Goal: Task Accomplishment & Management: Complete application form

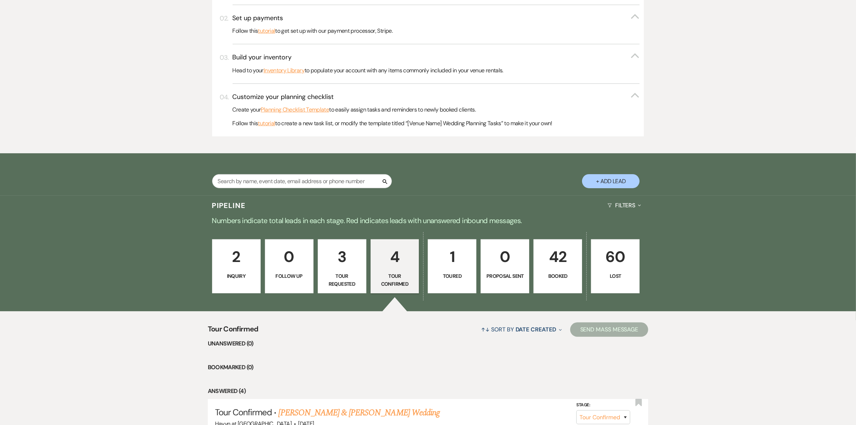
scroll to position [315, 0]
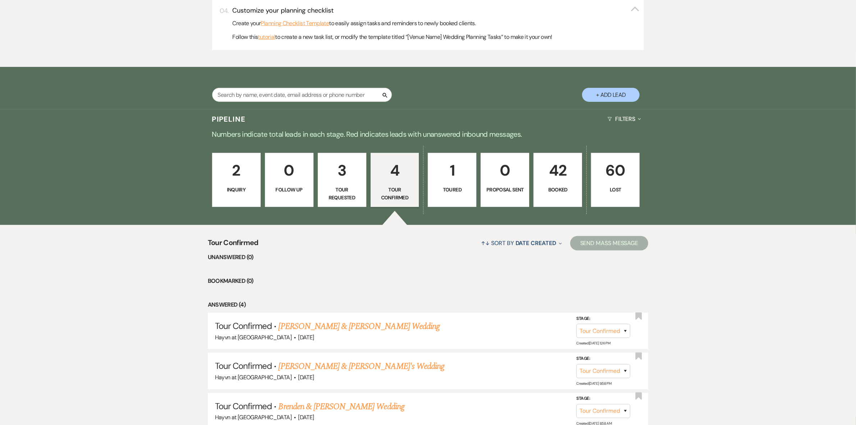
click at [618, 96] on button "+ Add Lead" at bounding box center [611, 95] width 58 height 14
select select "844"
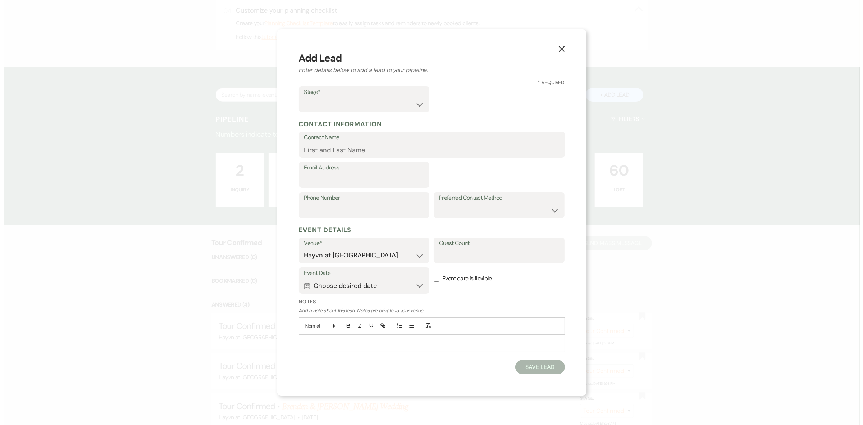
scroll to position [315, 0]
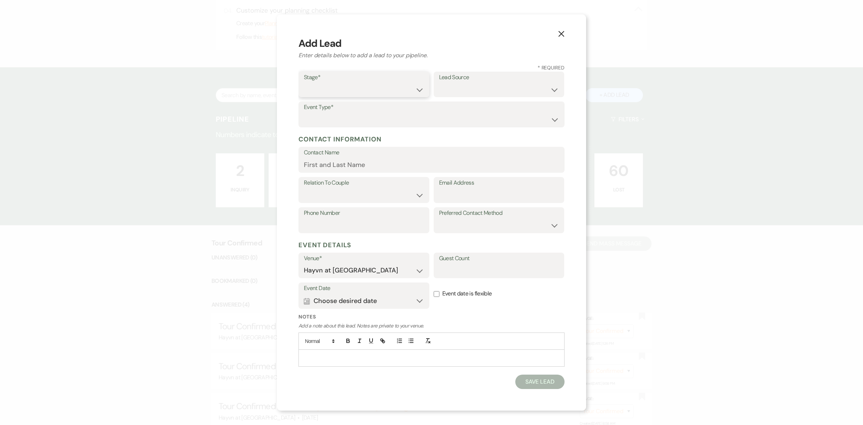
click at [349, 91] on select "Inquiry Follow Up Tour Requested Tour Confirmed Toured Proposal Sent Booked Lost" at bounding box center [364, 89] width 120 height 14
select select "7"
click at [304, 82] on select "Inquiry Follow Up Tour Requested Tour Confirmed Toured Proposal Sent Booked Lost" at bounding box center [364, 89] width 120 height 14
click at [450, 87] on select "Weven Venue Website Instagram Facebook Pinterest Google The Knot Wedding Wire H…" at bounding box center [499, 89] width 120 height 14
click at [482, 81] on label "Lead Source" at bounding box center [499, 77] width 120 height 10
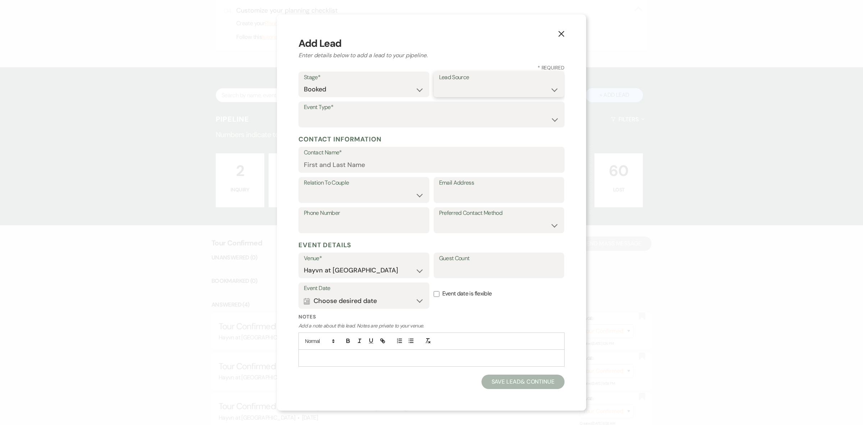
click at [482, 86] on select "Weven Venue Website Instagram Facebook Pinterest Google The Knot Wedding Wire H…" at bounding box center [499, 89] width 120 height 14
select select "6"
click at [439, 82] on select "Weven Venue Website Instagram Facebook Pinterest Google The Knot Wedding Wire H…" at bounding box center [499, 89] width 120 height 14
click at [353, 165] on input "Contact Name*" at bounding box center [431, 165] width 255 height 14
paste input "[PERSON_NAME]"
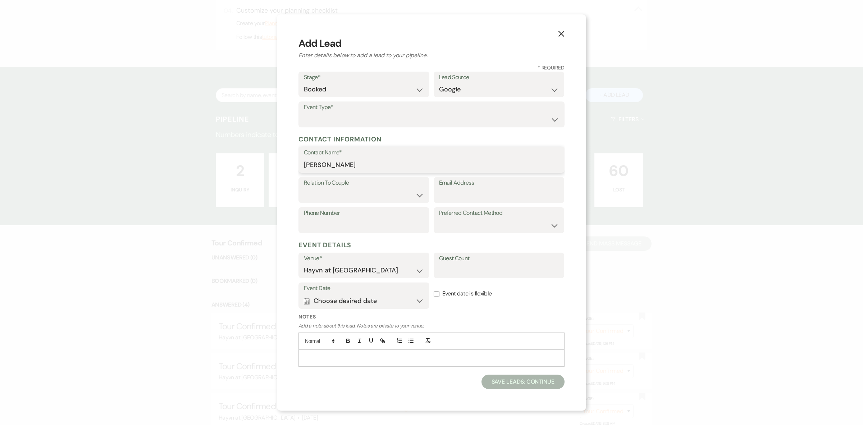
type input "[PERSON_NAME]"
click at [332, 194] on select "Couple Planner Parent of Couple Family Member Friend Other" at bounding box center [364, 195] width 120 height 14
select select "1"
click at [304, 188] on select "Couple Planner Parent of Couple Family Member Friend Other" at bounding box center [364, 195] width 120 height 14
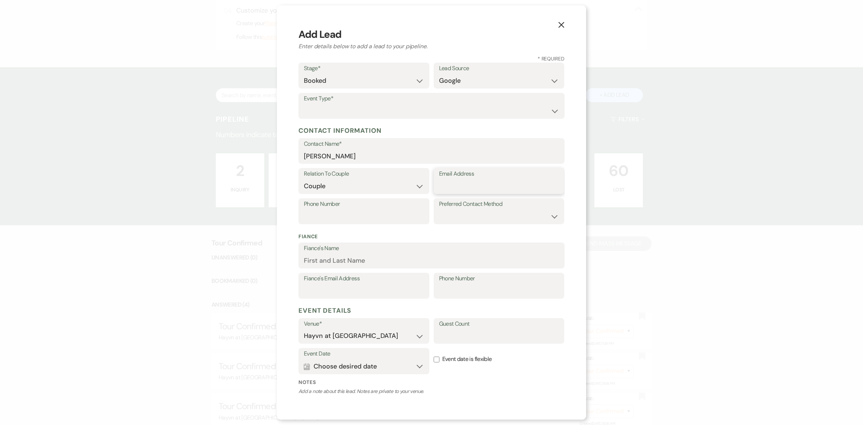
drag, startPoint x: 481, startPoint y: 180, endPoint x: 476, endPoint y: 184, distance: 6.1
click at [481, 180] on input "Email Address" at bounding box center [499, 186] width 120 height 14
click at [458, 183] on input "Email Address" at bounding box center [499, 186] width 120 height 14
paste input "[EMAIL_ADDRESS][DOMAIN_NAME]"
type input "[EMAIL_ADDRESS][DOMAIN_NAME]"
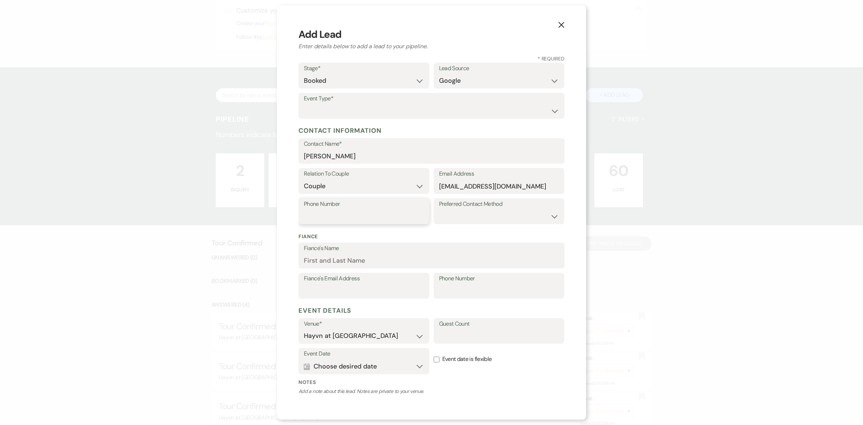
click at [365, 211] on input "Phone Number" at bounding box center [364, 216] width 120 height 14
click at [369, 218] on input "Phone Number" at bounding box center [364, 216] width 120 height 14
paste input "715-690-4884"
type input "715-690-4884"
click at [465, 214] on select "Email Phone Text" at bounding box center [499, 216] width 120 height 14
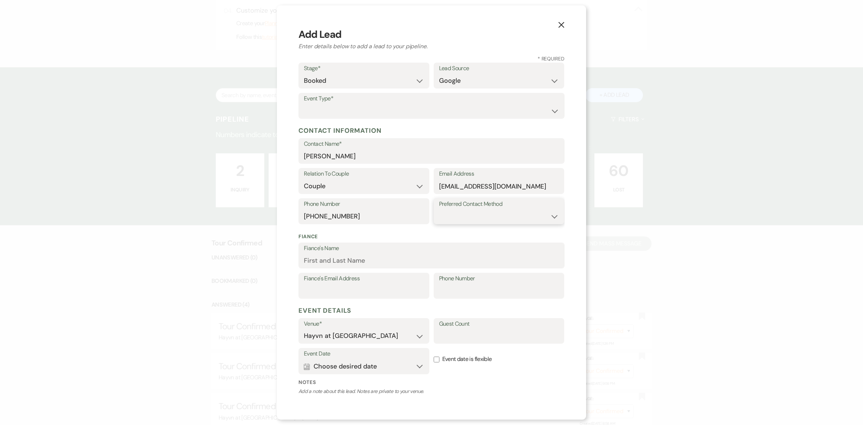
select select "text"
click at [439, 209] on select "Email Phone Text" at bounding box center [499, 216] width 120 height 14
click at [326, 255] on input "Fiance's Name" at bounding box center [431, 260] width 255 height 14
paste input "[PERSON_NAME]"
type input "[PERSON_NAME]"
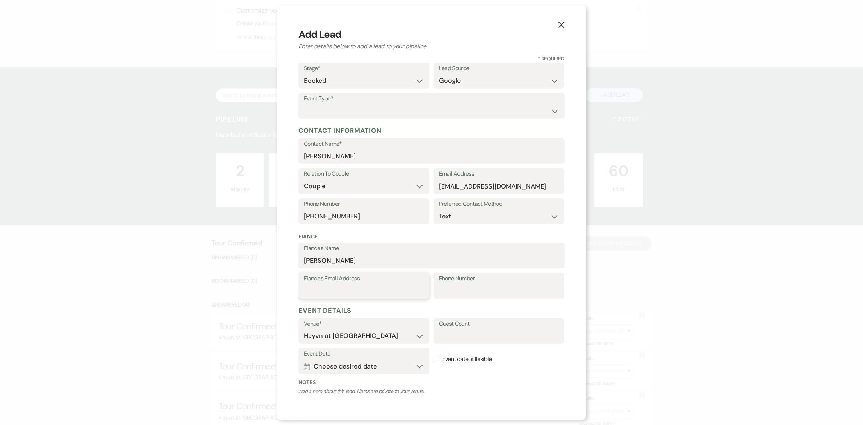
click at [314, 291] on input "Fiance's Email Address" at bounding box center [364, 291] width 120 height 14
paste input "[EMAIL_ADDRESS][DOMAIN_NAME]"
type input "[EMAIL_ADDRESS][DOMAIN_NAME]"
click at [452, 291] on input "Phone Number" at bounding box center [499, 291] width 120 height 14
click at [457, 287] on input "Phone Number" at bounding box center [499, 291] width 120 height 14
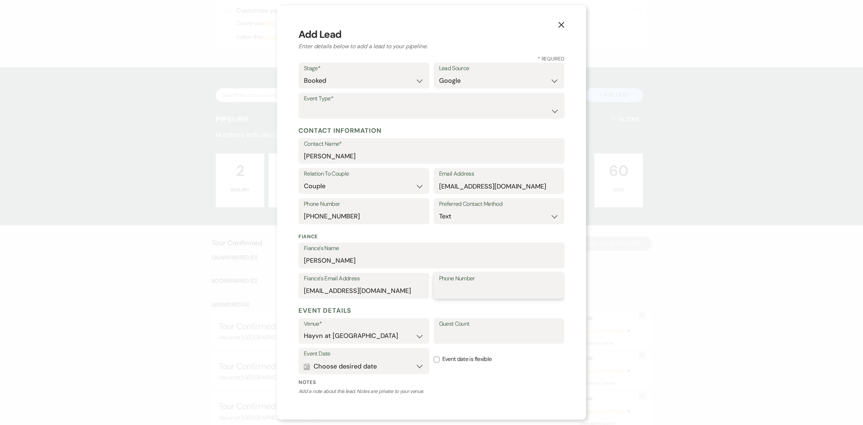
paste input "608-632-9336"
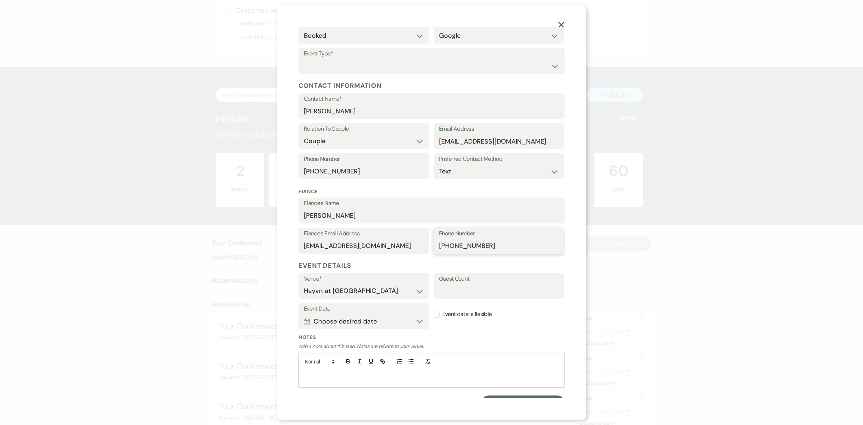
scroll to position [0, 0]
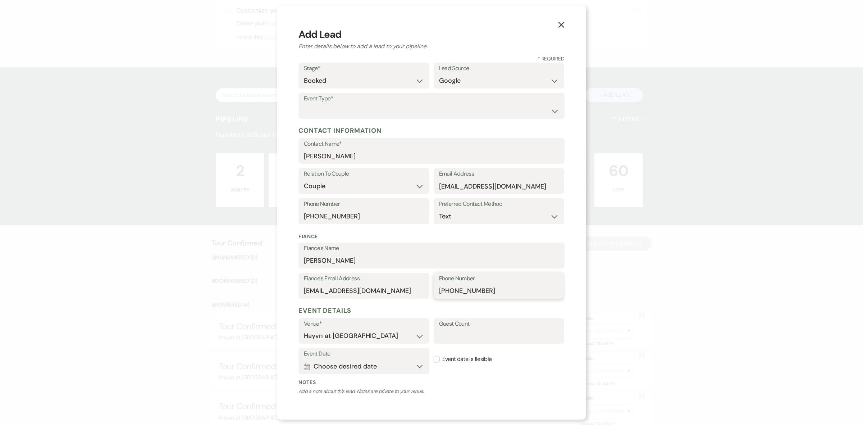
type input "608-632-9336"
click at [324, 106] on select "Wedding Anniversary Party Baby Shower Bachelorette / Bachelor Party Birthday Pa…" at bounding box center [431, 111] width 255 height 14
select select "1"
click at [304, 104] on select "Wedding Anniversary Party Baby Shower Bachelorette / Bachelor Party Birthday Pa…" at bounding box center [431, 111] width 255 height 14
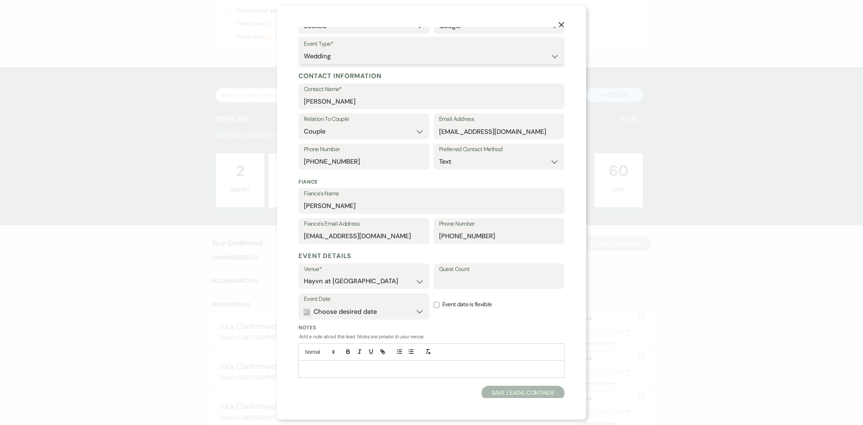
scroll to position [56, 0]
click at [388, 311] on button "Calendar Choose desired date Expand" at bounding box center [364, 309] width 120 height 14
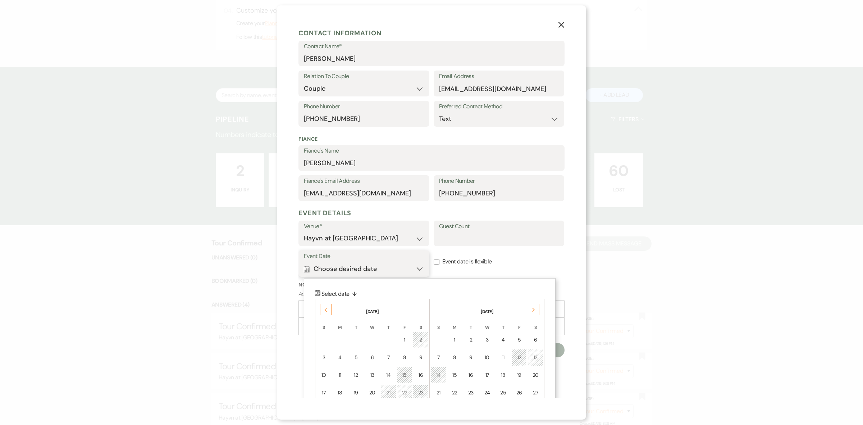
scroll to position [147, 0]
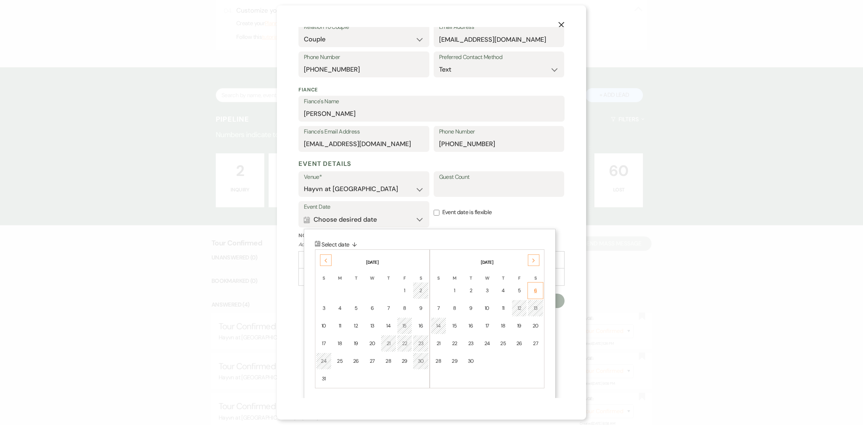
click at [533, 288] on div "6" at bounding box center [535, 291] width 6 height 8
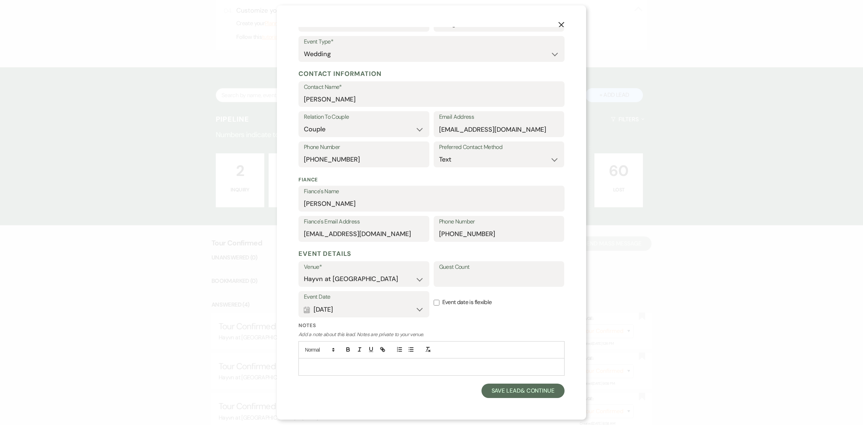
scroll to position [56, 0]
click at [507, 386] on button "Save Lead & Continue" at bounding box center [522, 391] width 83 height 14
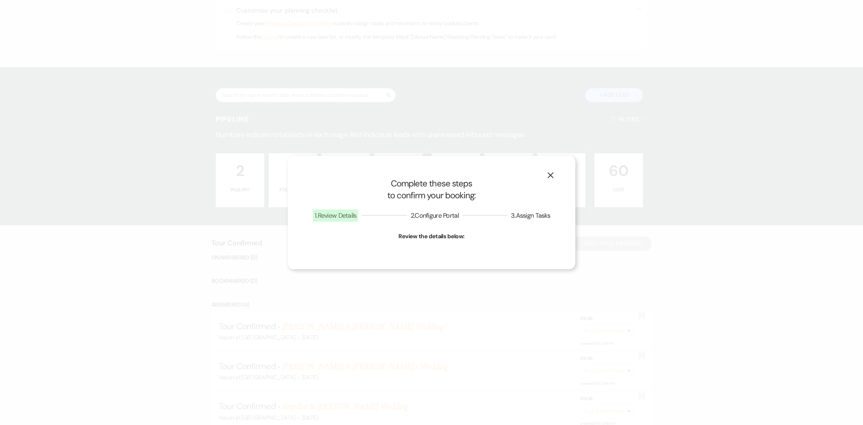
select select "1"
select select "844"
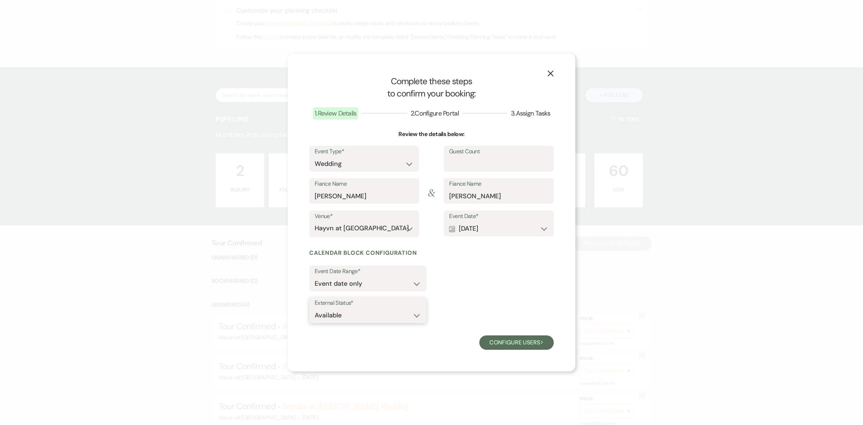
click at [406, 311] on select "Available Unavailable" at bounding box center [368, 315] width 106 height 14
select select "false"
click at [315, 308] on select "Available Unavailable" at bounding box center [368, 315] width 106 height 14
click at [516, 340] on button "Configure users Next" at bounding box center [516, 342] width 74 height 14
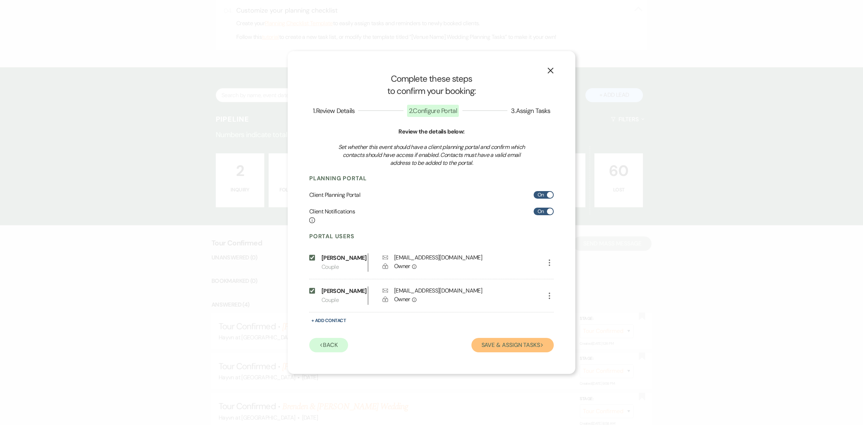
click at [508, 345] on button "Save & Assign Tasks Next" at bounding box center [512, 345] width 82 height 14
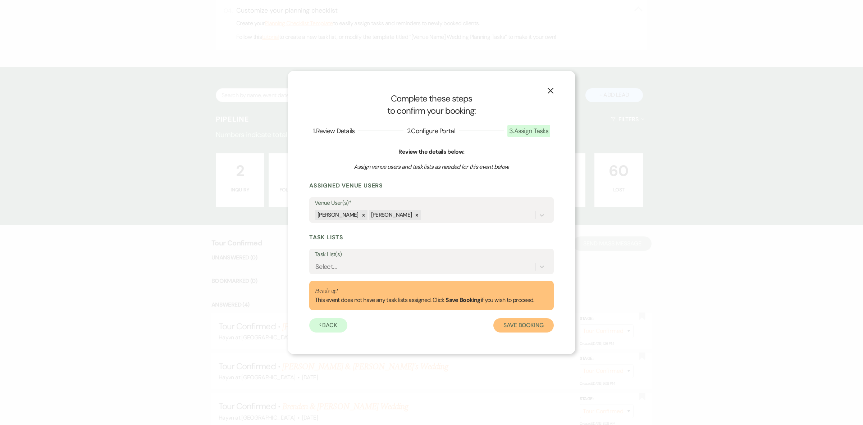
click at [523, 326] on button "Save Booking" at bounding box center [523, 325] width 60 height 14
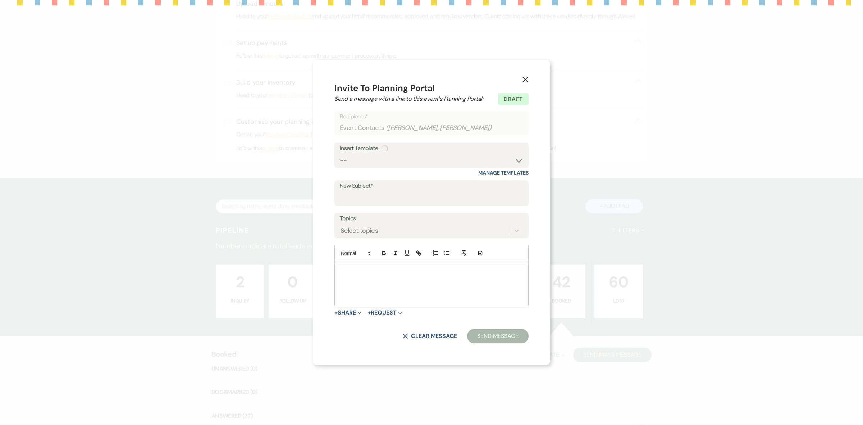
scroll to position [315, 0]
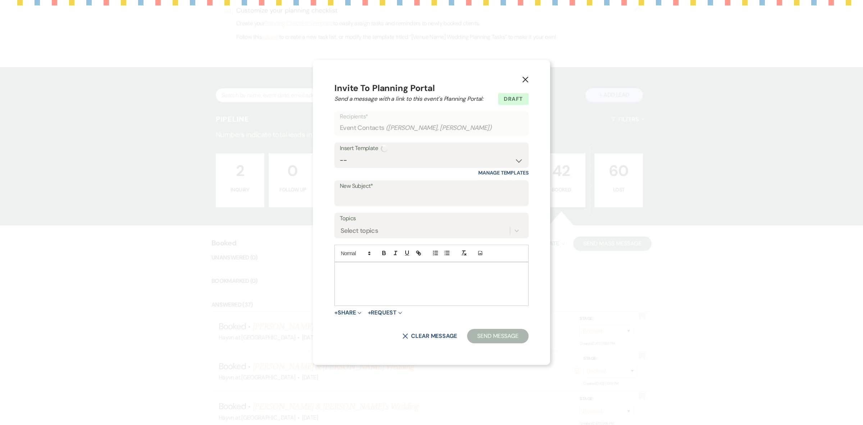
select select "14"
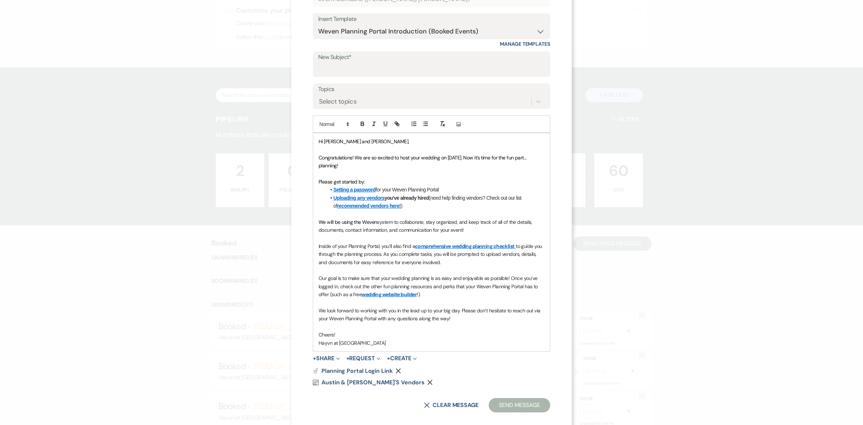
scroll to position [78, 0]
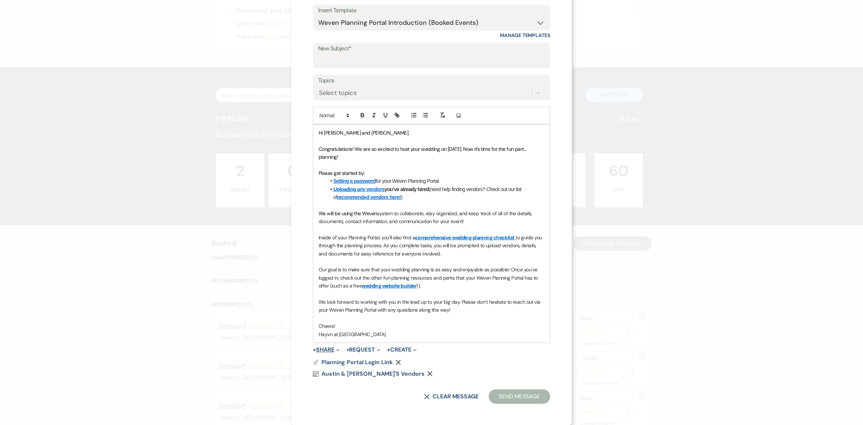
click at [322, 350] on button "+ Share Expand" at bounding box center [326, 350] width 27 height 6
click at [351, 363] on span "Doc Upload Documents" at bounding box center [341, 363] width 40 height 7
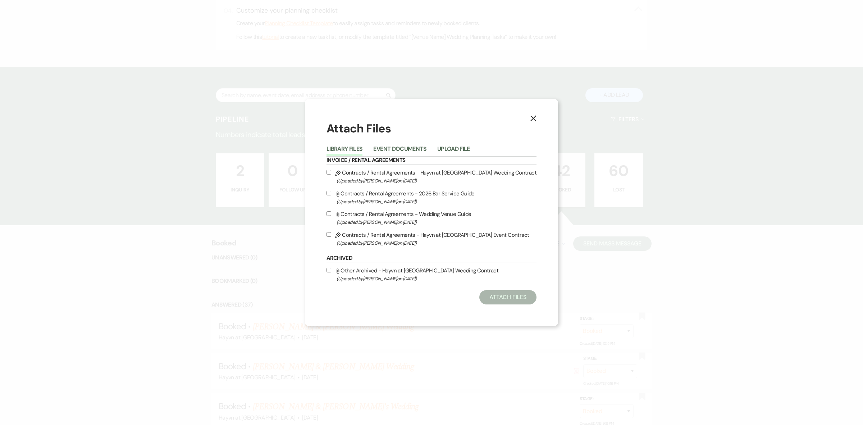
click at [330, 171] on input "Pencil Contracts / Rental Agreements - Hayvn at Hay River Wedding Contract (Upl…" at bounding box center [328, 172] width 5 height 5
checkbox input "true"
click at [499, 297] on button "Attach Files" at bounding box center [507, 297] width 57 height 14
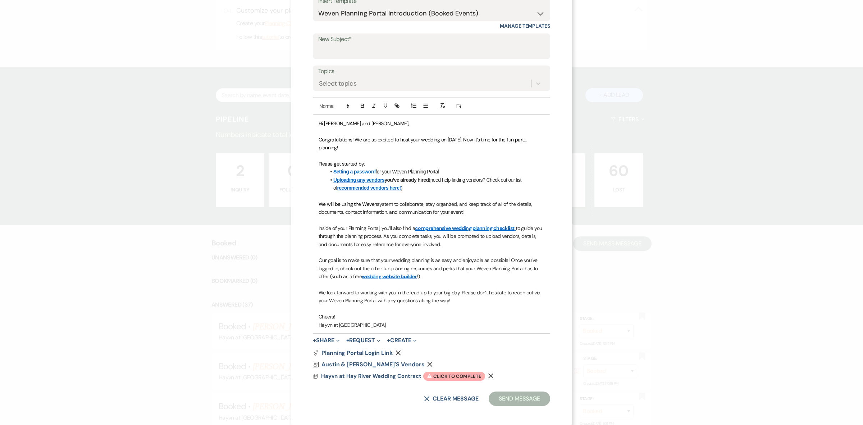
scroll to position [89, 0]
click at [373, 372] on span "Hayvn at Hay River Wedding Contract" at bounding box center [371, 373] width 100 height 7
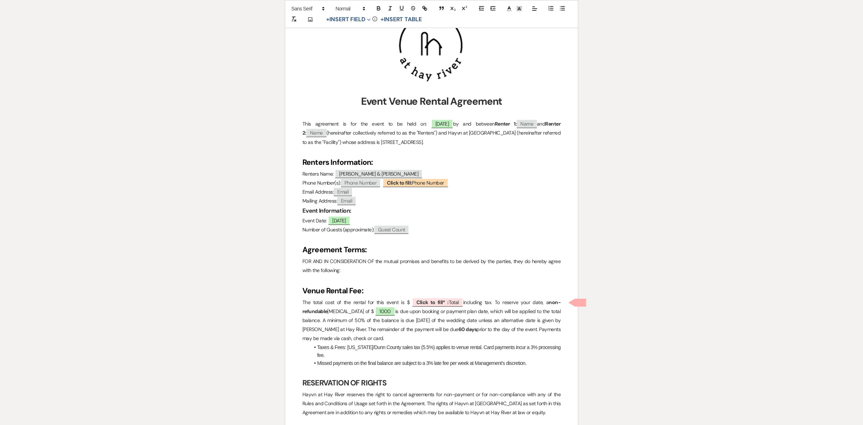
scroll to position [135, 0]
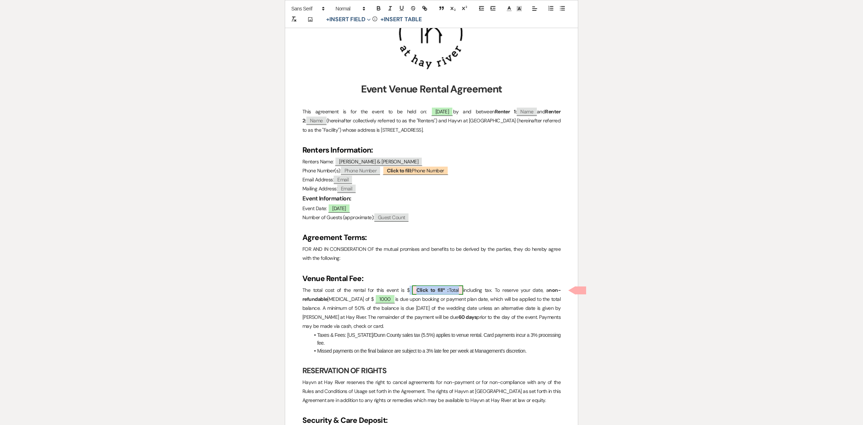
click at [454, 288] on span "Click to fill* : Total" at bounding box center [437, 289] width 51 height 9
select select "owner"
select select "Total"
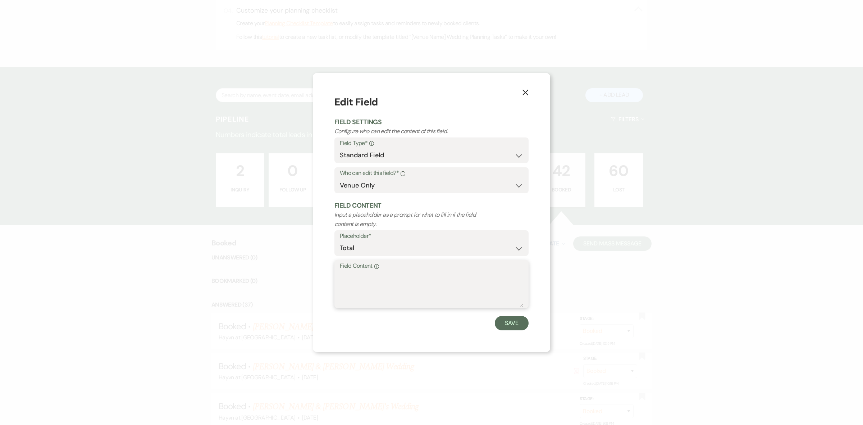
click at [371, 279] on textarea "Field Content Info" at bounding box center [431, 289] width 183 height 36
click at [392, 272] on textarea "5591" at bounding box center [431, 289] width 183 height 36
type textarea "5591.50"
click at [511, 326] on button "Save" at bounding box center [512, 323] width 34 height 14
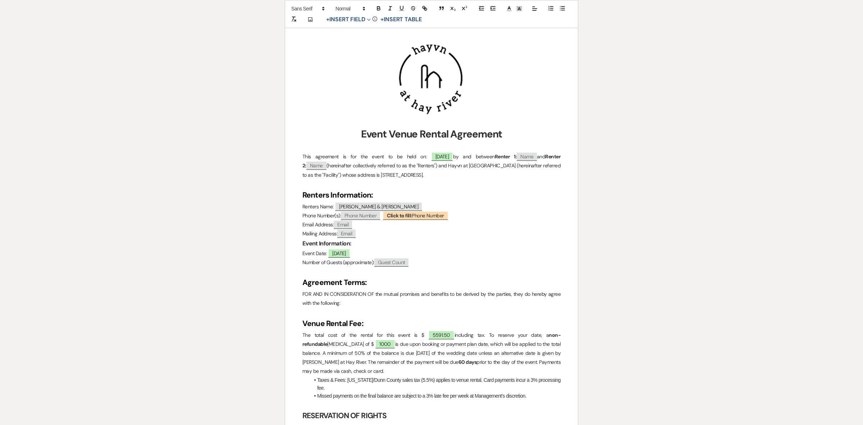
scroll to position [0, 0]
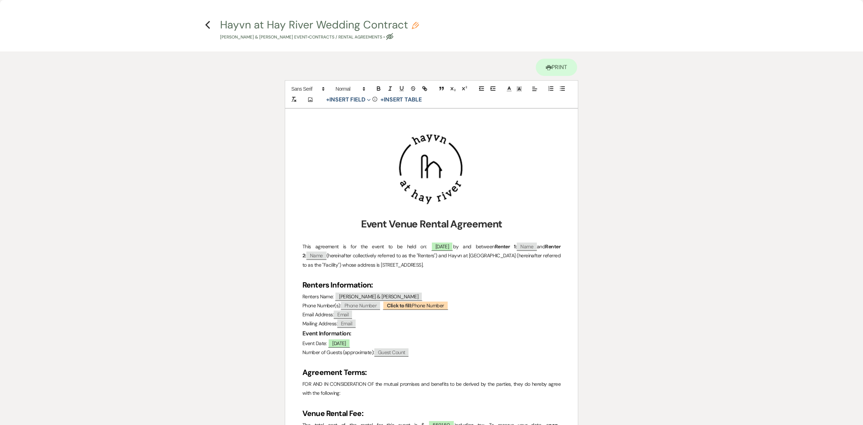
click at [209, 24] on icon "Previous" at bounding box center [207, 24] width 5 height 9
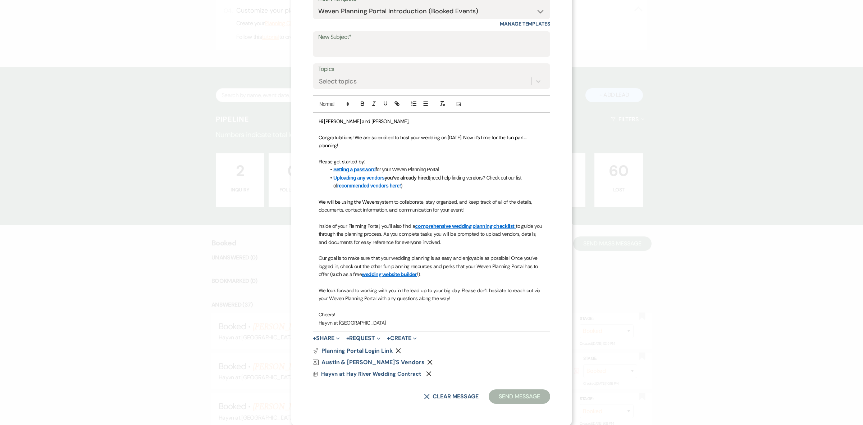
click at [386, 40] on label "New Subject*" at bounding box center [431, 37] width 226 height 10
click at [386, 42] on input "New Subject*" at bounding box center [431, 49] width 226 height 14
click at [386, 49] on input "New Subject*" at bounding box center [431, 49] width 226 height 14
type input "Wedding Portal + Contract"
click at [511, 396] on button "Send Message" at bounding box center [519, 396] width 61 height 14
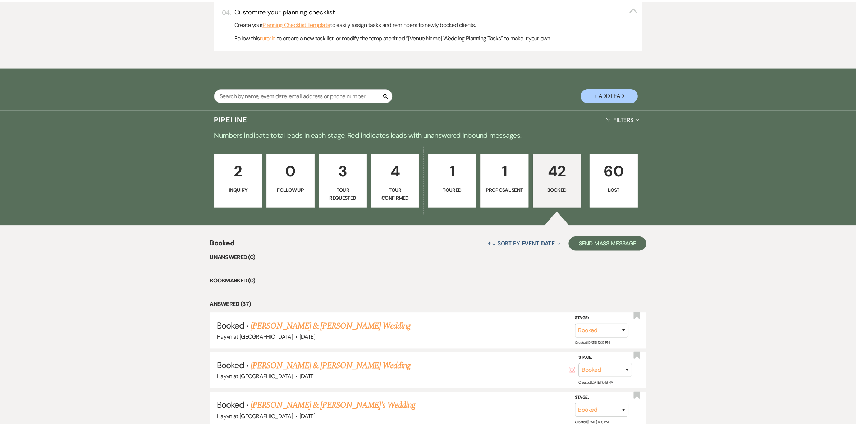
scroll to position [315, 0]
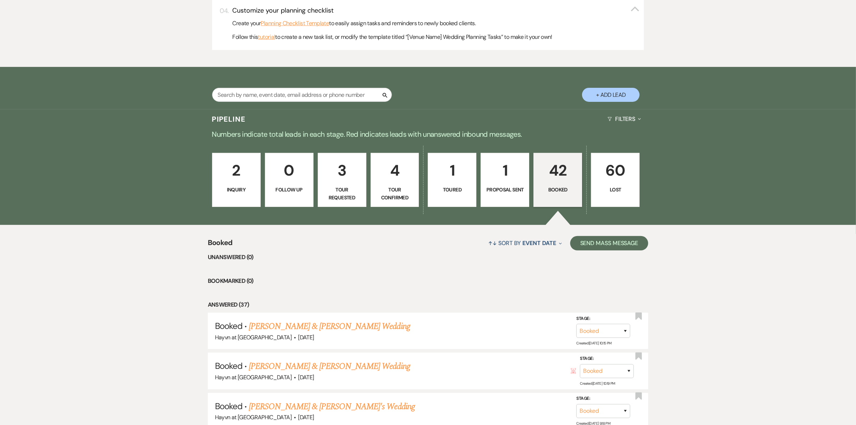
click at [499, 182] on p "1" at bounding box center [504, 170] width 39 height 24
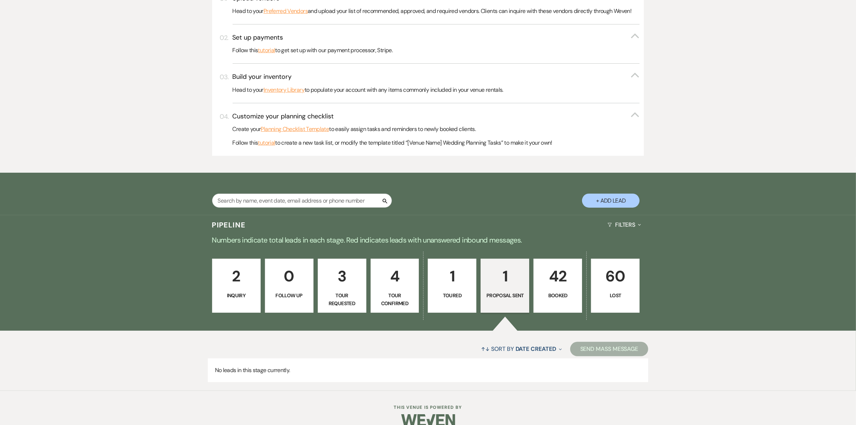
scroll to position [221, 0]
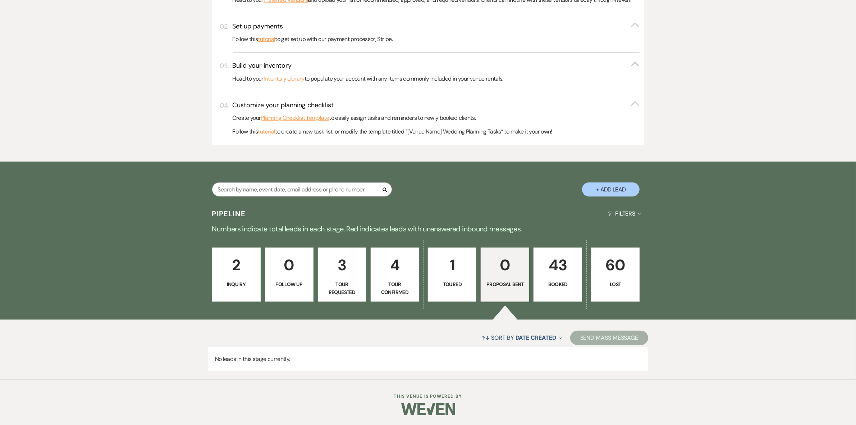
scroll to position [175, 0]
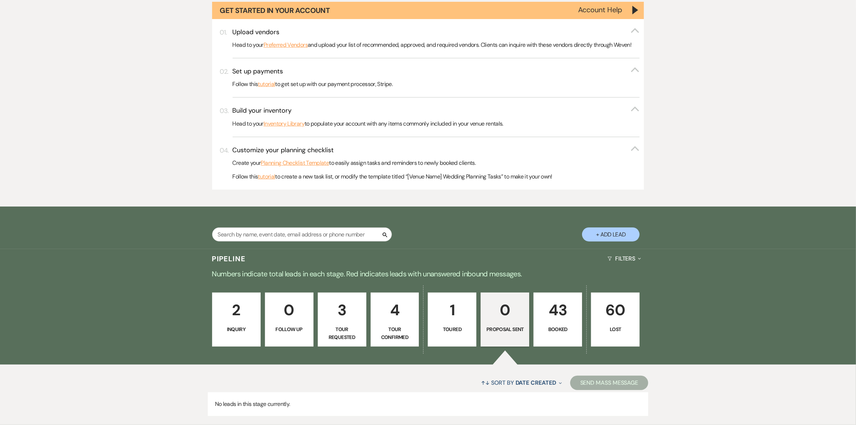
click at [554, 305] on p "43" at bounding box center [557, 310] width 39 height 24
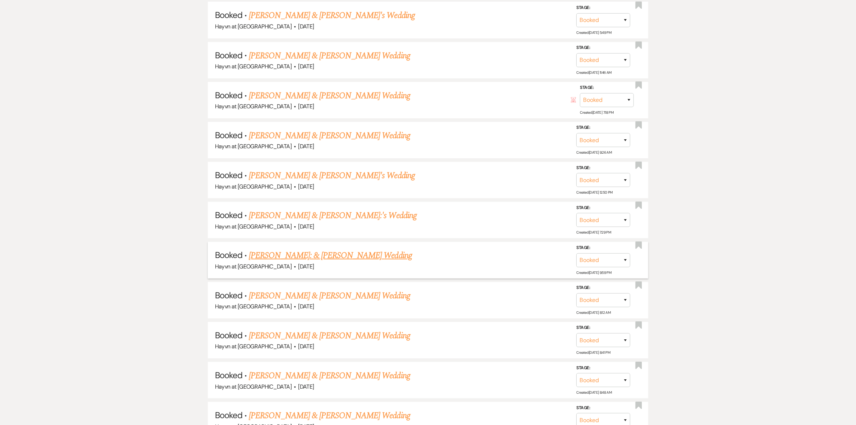
scroll to position [849, 0]
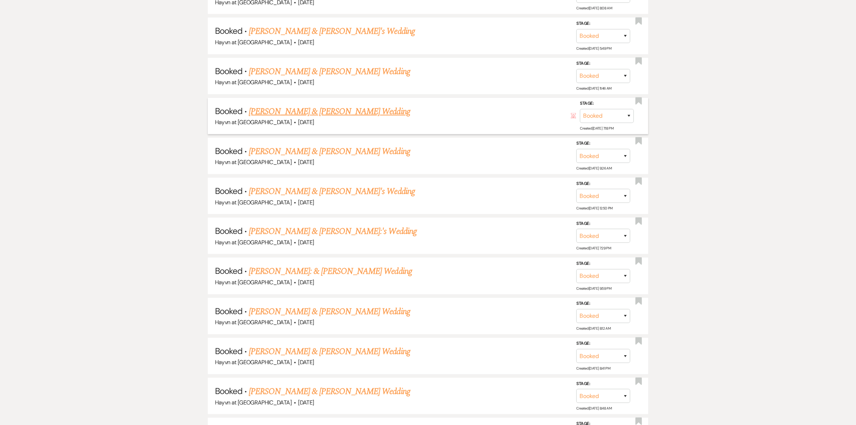
click at [304, 109] on link "[PERSON_NAME] & [PERSON_NAME] Wedding" at bounding box center [329, 111] width 161 height 13
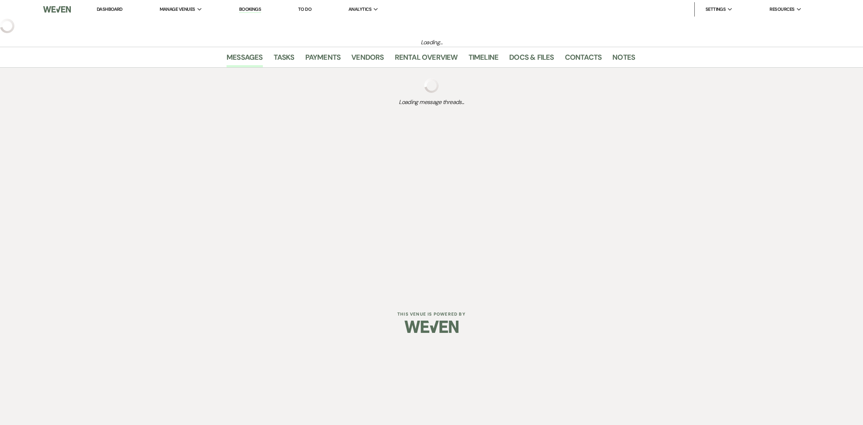
select select "6"
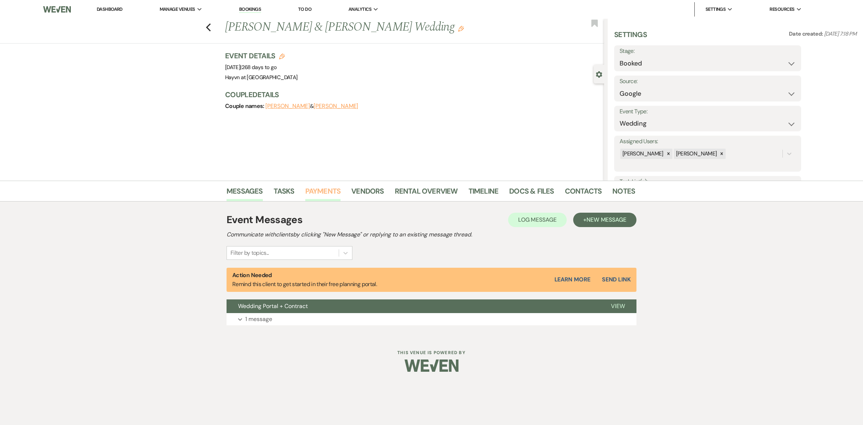
click at [313, 191] on link "Payments" at bounding box center [323, 193] width 36 height 16
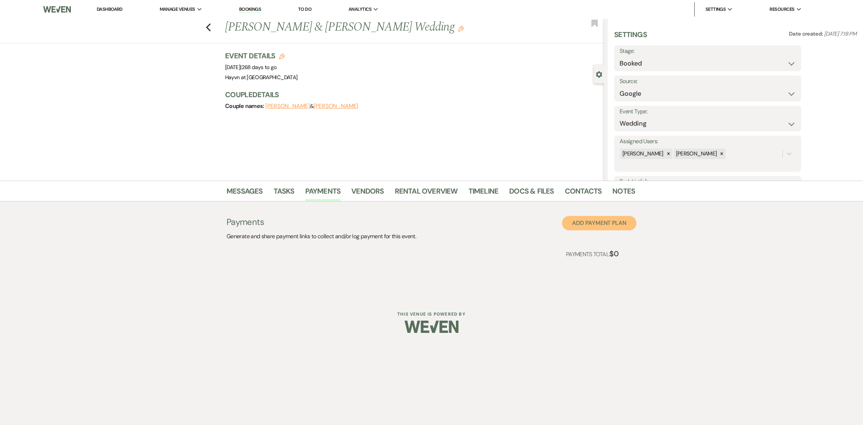
click at [579, 225] on button "Add Payment Plan" at bounding box center [599, 223] width 74 height 14
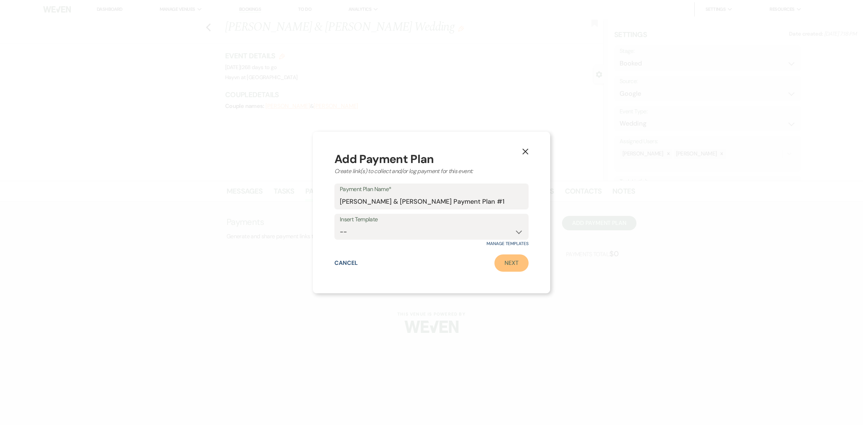
click at [518, 265] on link "Next" at bounding box center [511, 262] width 34 height 17
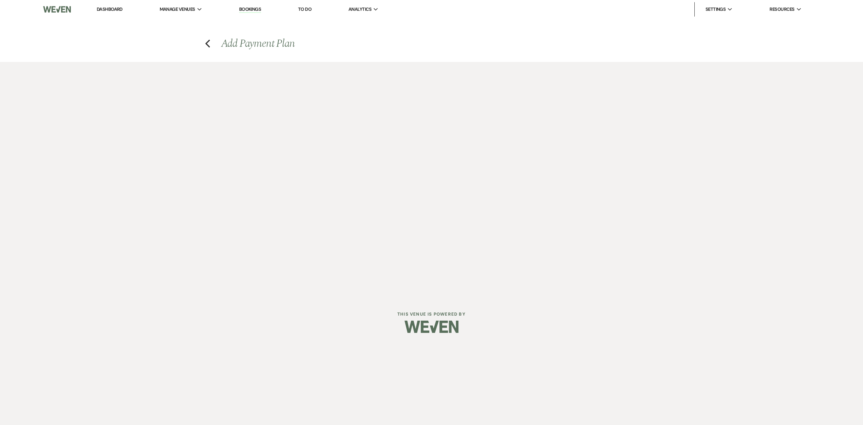
select select "2"
select select "percentage"
select select "true"
select select "client"
select select "weeks"
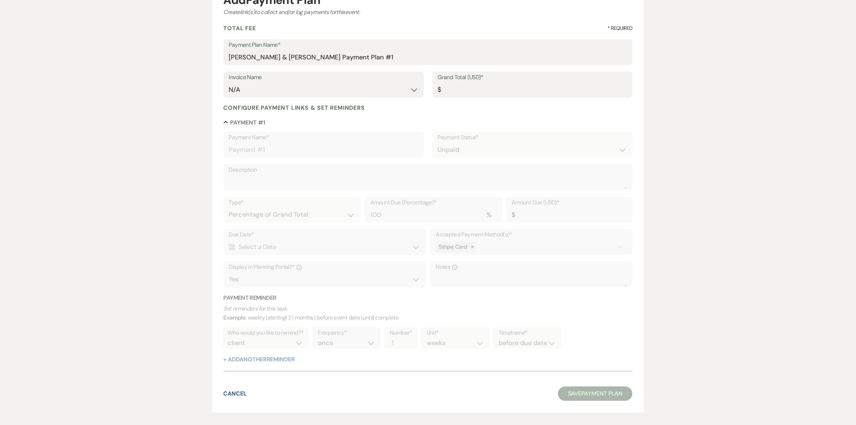
scroll to position [90, 0]
click at [479, 82] on input "Grand Total (USD)*" at bounding box center [532, 87] width 189 height 14
type input "5"
type input "5.00"
type input "55"
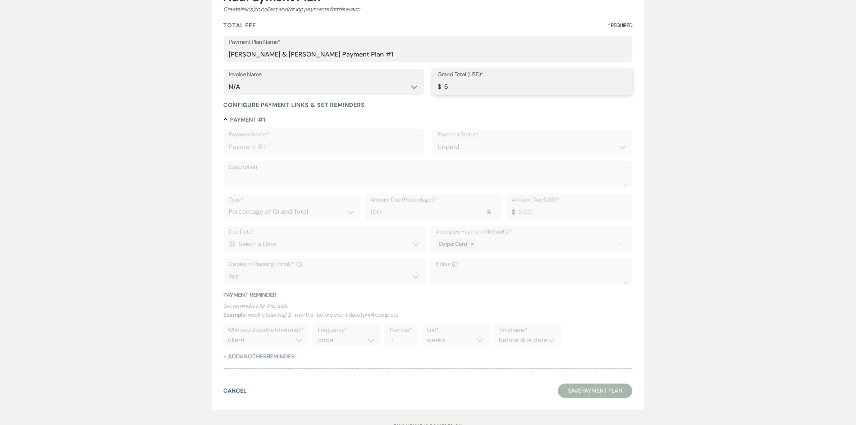
type input "55.00"
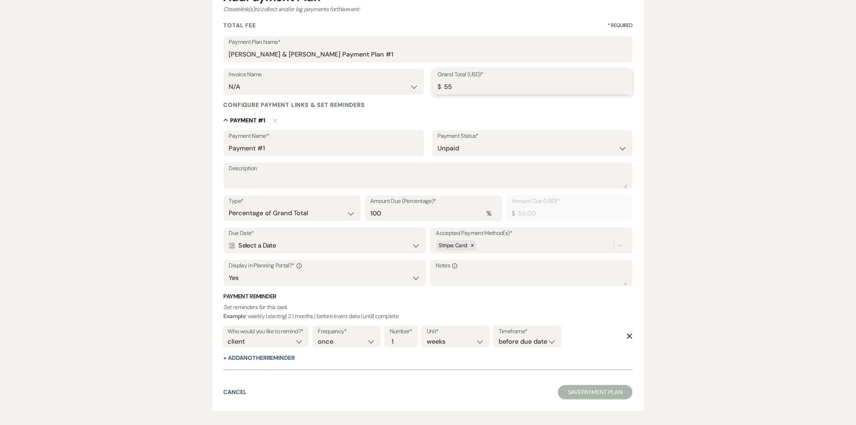
type input "559"
type input "559.00"
type input "5591"
type input "5591.00"
type input "5591.5"
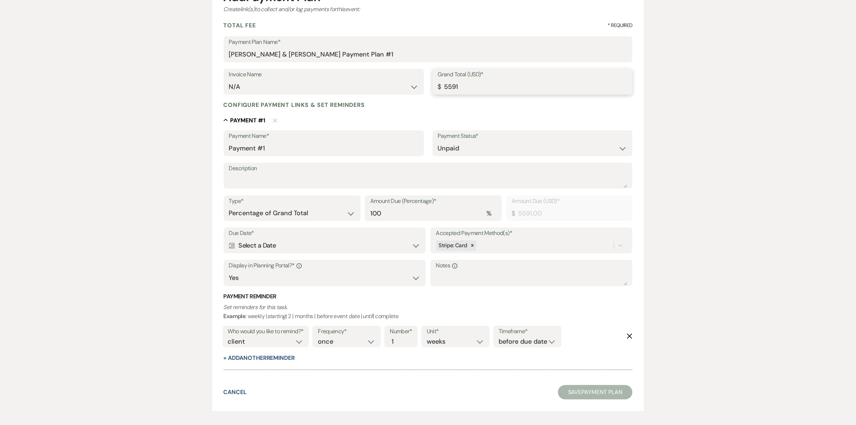
type input "5591.50"
click at [277, 170] on label "Description" at bounding box center [428, 168] width 398 height 10
click at [277, 173] on textarea "Description" at bounding box center [428, 180] width 398 height 14
type textarea "Initial Deposit"
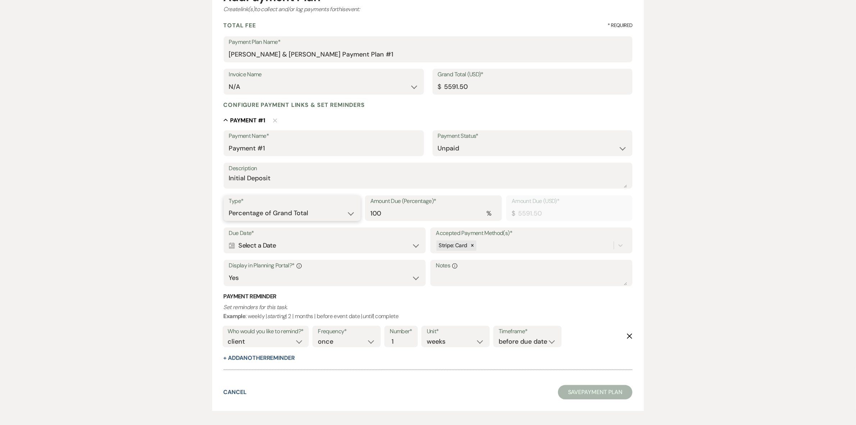
click at [311, 215] on select "Dollar Amount Percentage of Grand Total" at bounding box center [292, 213] width 126 height 14
select select "flat"
click at [229, 206] on select "Dollar Amount Percentage of Grand Total" at bounding box center [292, 213] width 126 height 14
drag, startPoint x: 481, startPoint y: 213, endPoint x: 421, endPoint y: 213, distance: 59.7
click at [421, 213] on div "Type* Dollar Amount Percentage of Grand Total Amount Due (USD)* $ 5591.50" at bounding box center [428, 211] width 409 height 32
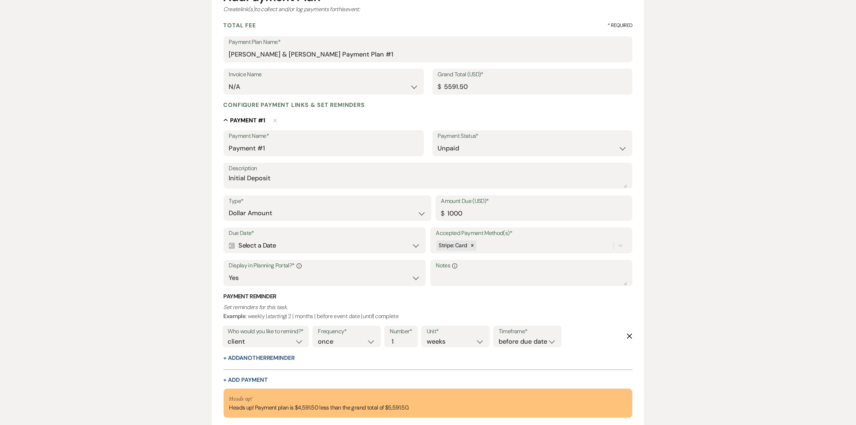
type input "1000.00"
click at [408, 245] on div "Calendar Select a Date Expand" at bounding box center [324, 245] width 191 height 14
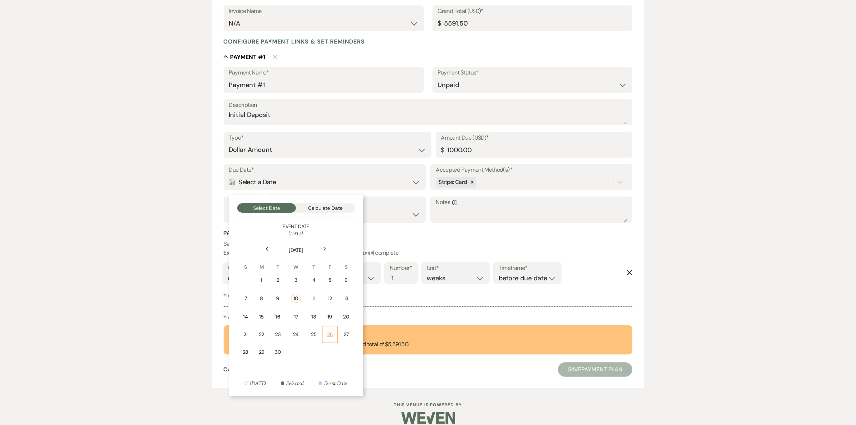
scroll to position [163, 0]
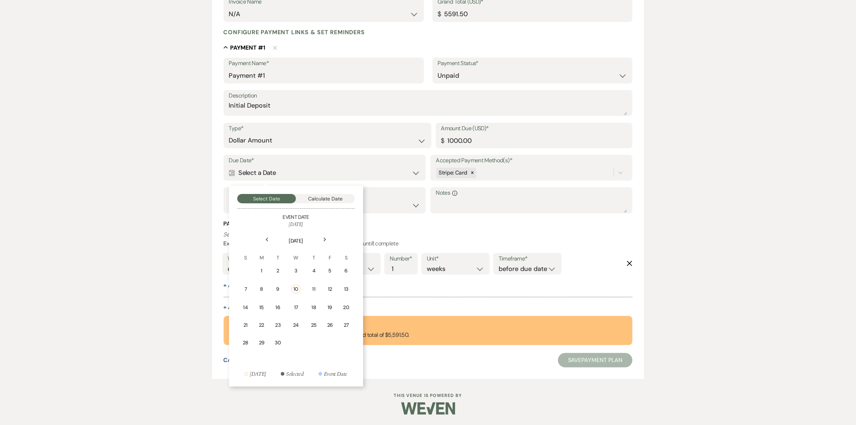
click at [328, 303] on div "19" at bounding box center [330, 307] width 6 height 8
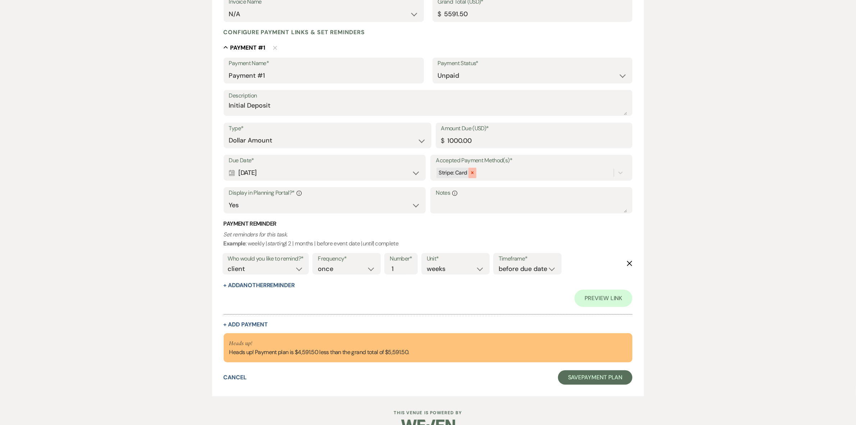
click at [473, 175] on div at bounding box center [472, 173] width 8 height 10
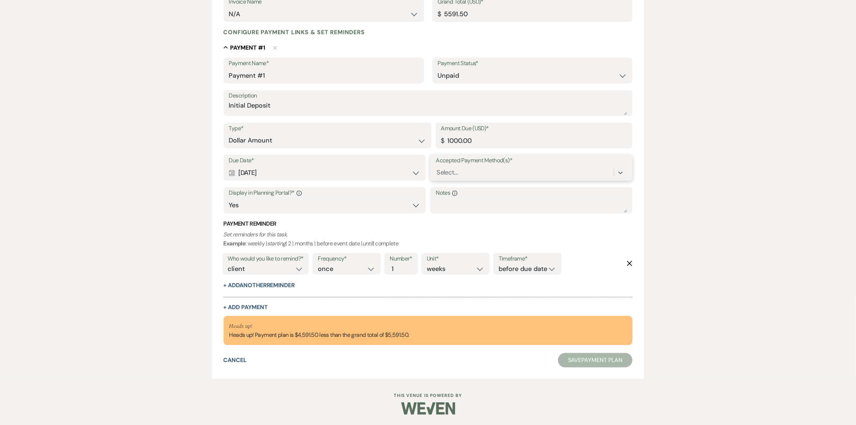
click at [471, 171] on div "Select..." at bounding box center [525, 172] width 178 height 13
click at [452, 256] on span "Check" at bounding box center [447, 258] width 15 height 8
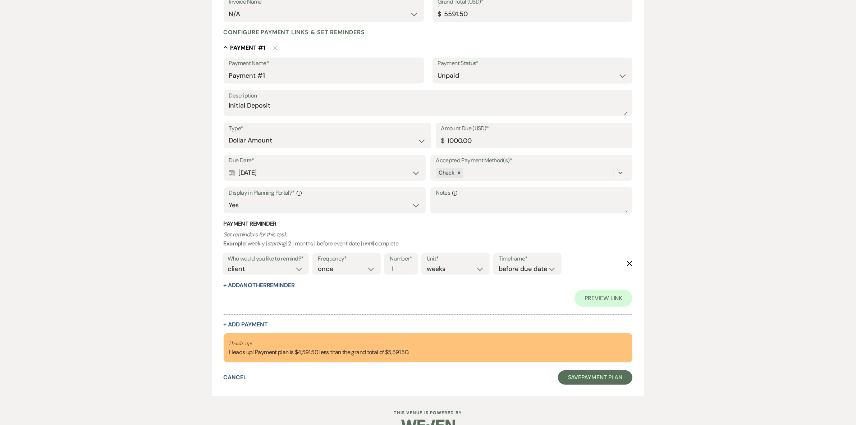
click at [629, 260] on icon "Delete" at bounding box center [630, 263] width 6 height 6
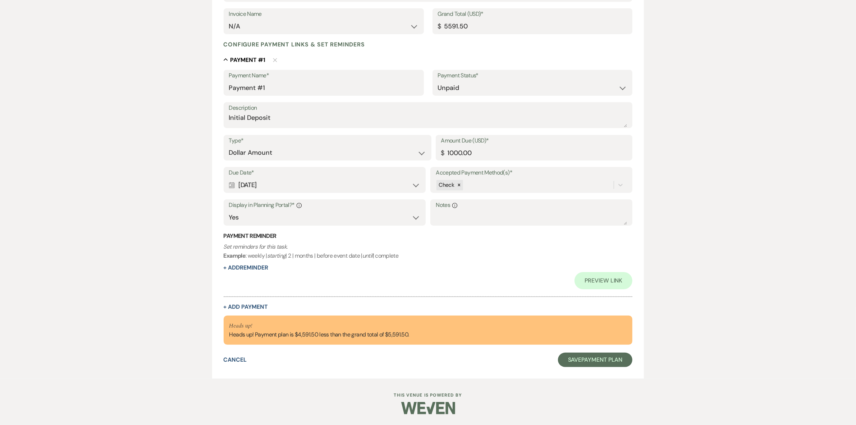
scroll to position [150, 0]
click at [252, 306] on button "+ Add Payment" at bounding box center [246, 307] width 44 height 6
select select "2"
select select "flat"
select select "true"
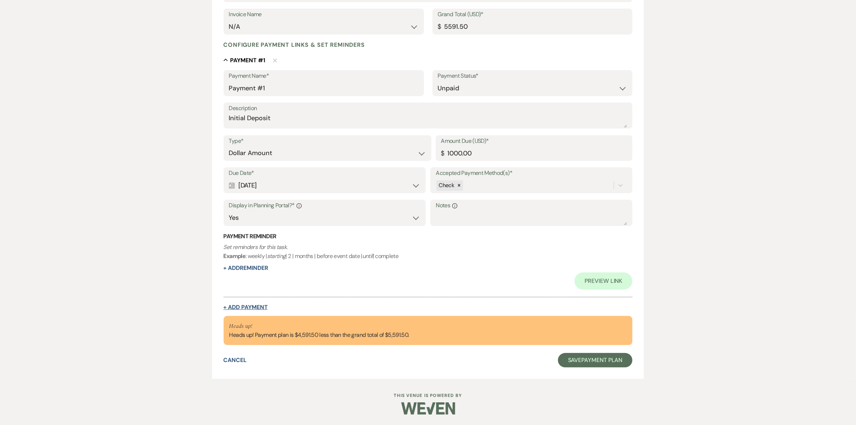
select select "client"
select select "weeks"
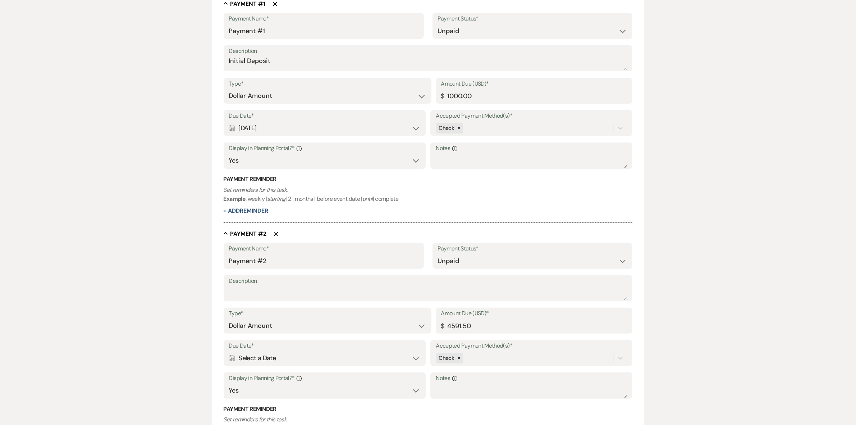
scroll to position [285, 0]
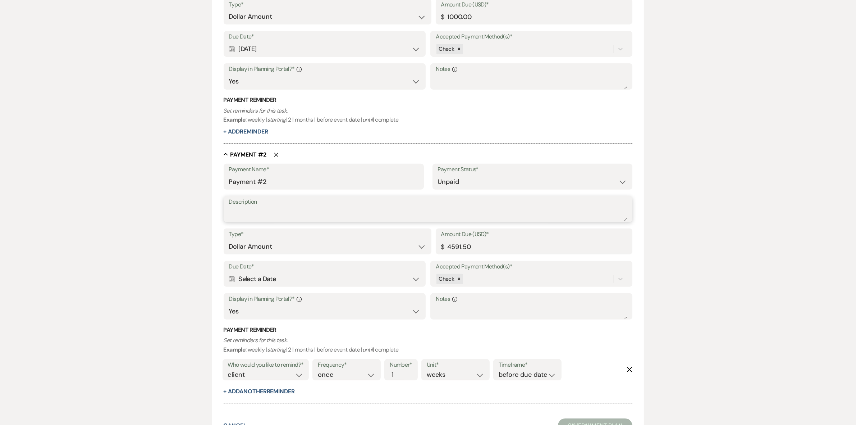
click at [264, 210] on textarea "Description" at bounding box center [428, 214] width 398 height 14
type textarea "50% Mark"
click at [414, 278] on div "Calendar Select a Date Expand" at bounding box center [324, 279] width 191 height 14
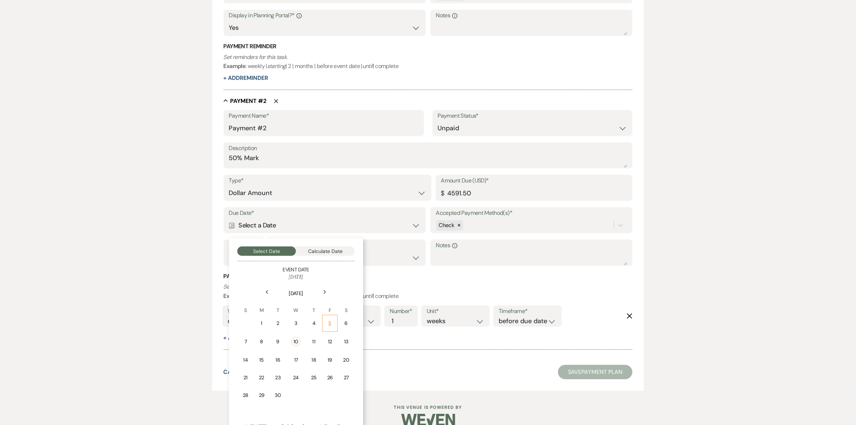
scroll to position [351, 0]
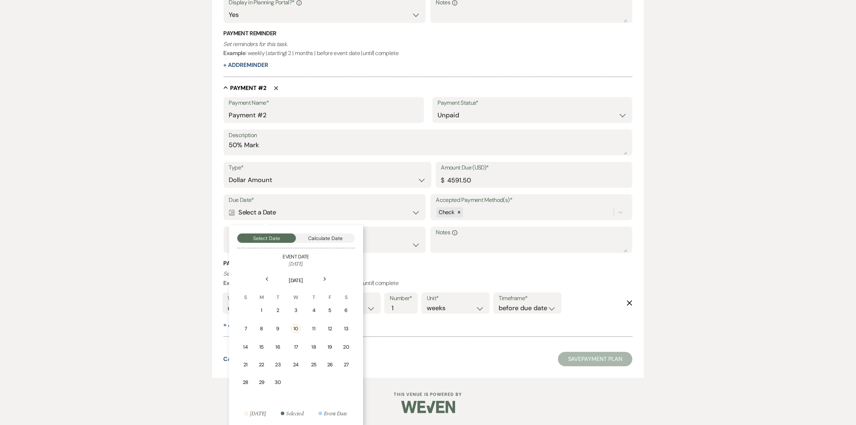
click at [324, 277] on icon "Next" at bounding box center [325, 279] width 4 height 4
click at [324, 277] on div "Next" at bounding box center [325, 281] width 12 height 12
click at [247, 344] on div "9" at bounding box center [246, 347] width 7 height 8
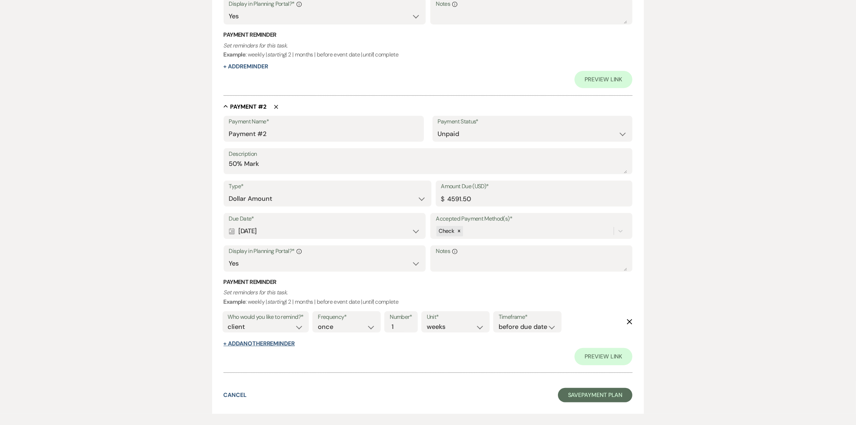
scroll to position [351, 0]
drag, startPoint x: 490, startPoint y: 196, endPoint x: 441, endPoint y: 197, distance: 49.3
click at [443, 196] on div "Amount Due (USD)* $ 4591.50" at bounding box center [534, 192] width 197 height 26
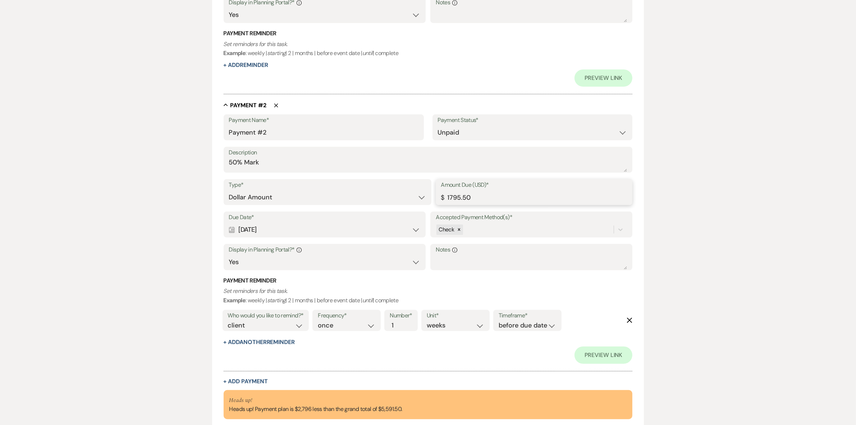
click at [475, 195] on input "1795.50" at bounding box center [534, 197] width 186 height 14
type input "1795.75"
click at [160, 264] on div "Add Payment Plan Create link(s) to collect and/or log payments for this event: …" at bounding box center [428, 82] width 856 height 742
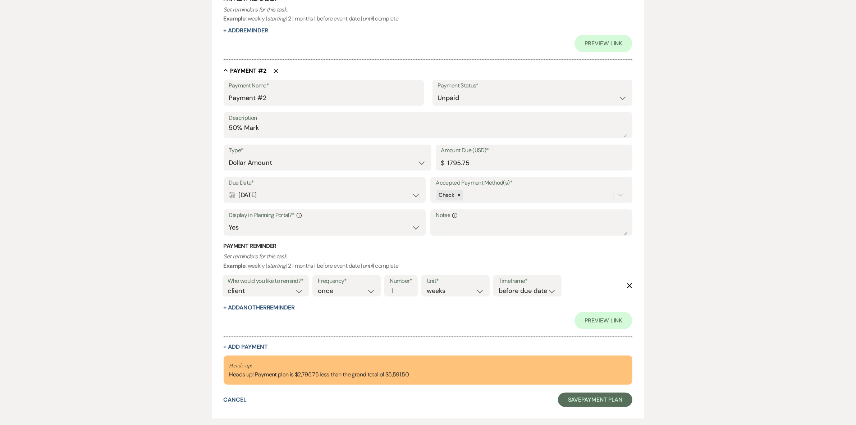
scroll to position [425, 0]
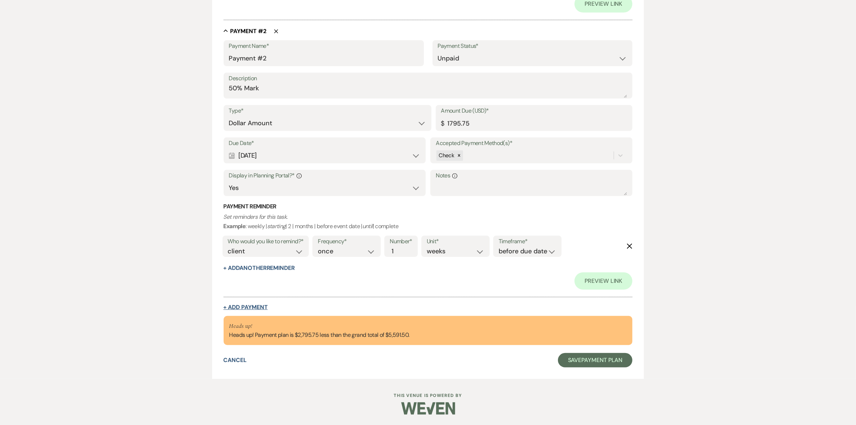
click at [239, 307] on button "+ Add Payment" at bounding box center [246, 307] width 44 height 6
select select "2"
select select "flat"
select select "true"
select select "client"
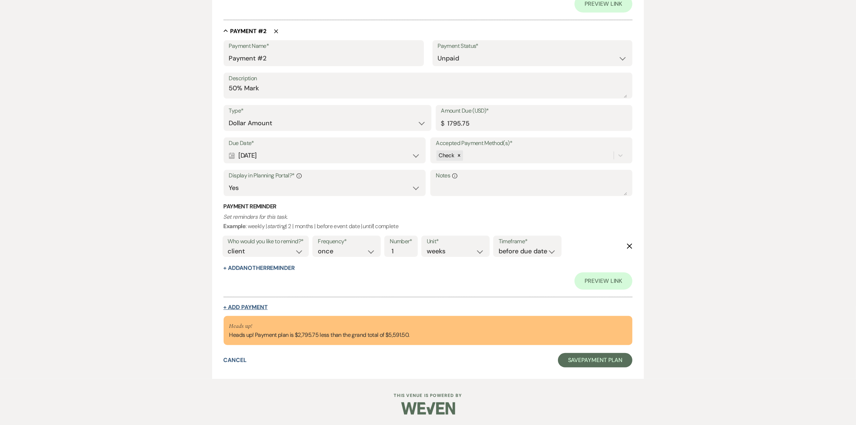
select select "weeks"
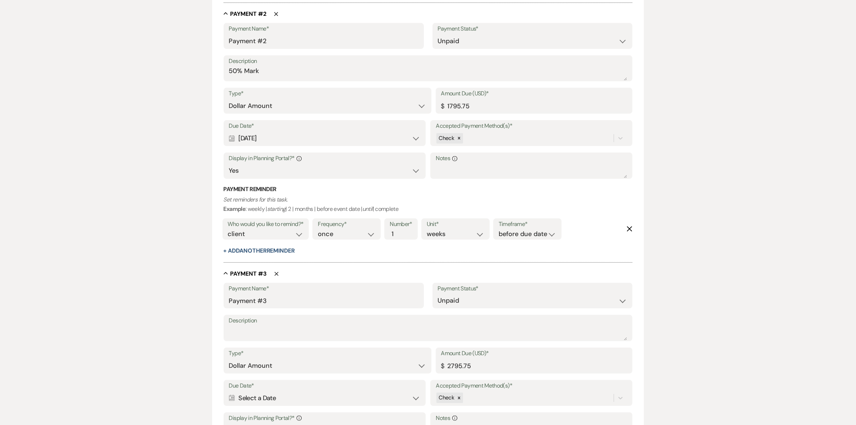
scroll to position [560, 0]
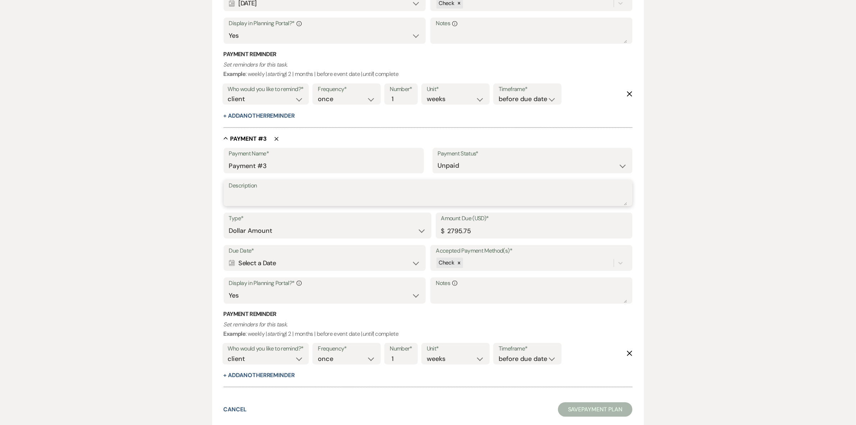
click at [266, 201] on textarea "Description" at bounding box center [428, 198] width 398 height 14
type textarea "Final Balance"
click at [355, 255] on label "Due Date*" at bounding box center [324, 251] width 191 height 10
click at [416, 261] on div "Calendar Select a Date Expand" at bounding box center [324, 263] width 191 height 14
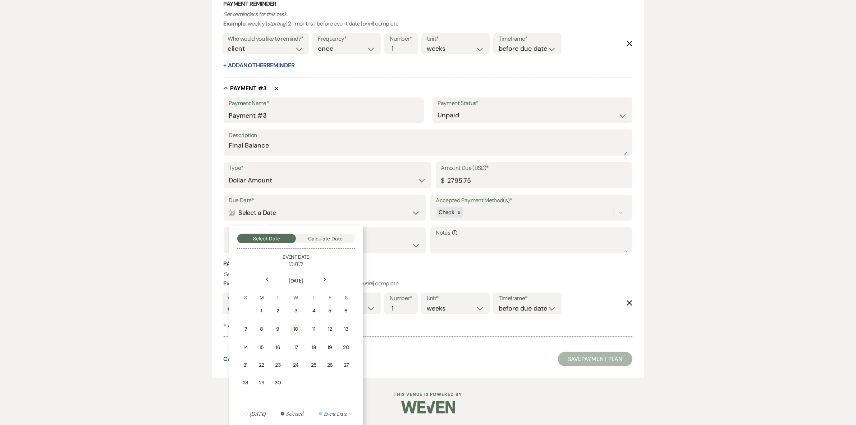
click at [268, 279] on icon "Previous" at bounding box center [267, 279] width 4 height 4
click at [268, 279] on icon "Previous" at bounding box center [267, 280] width 4 height 4
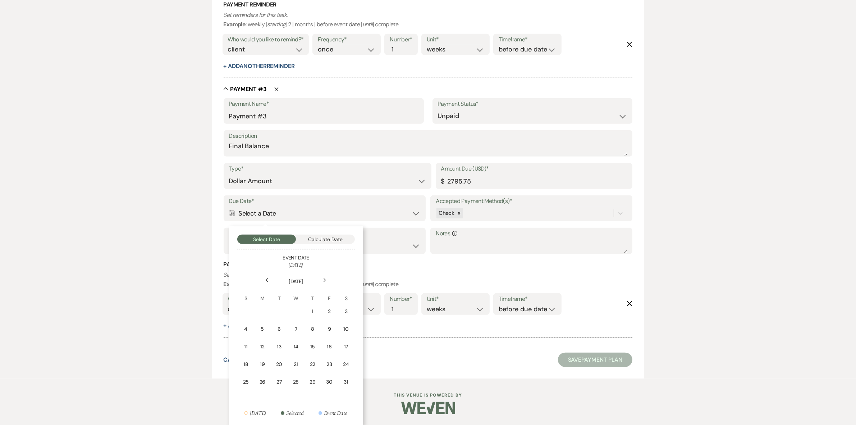
click at [324, 279] on icon "Next" at bounding box center [325, 280] width 4 height 4
click at [324, 279] on icon "Next" at bounding box center [325, 279] width 4 height 4
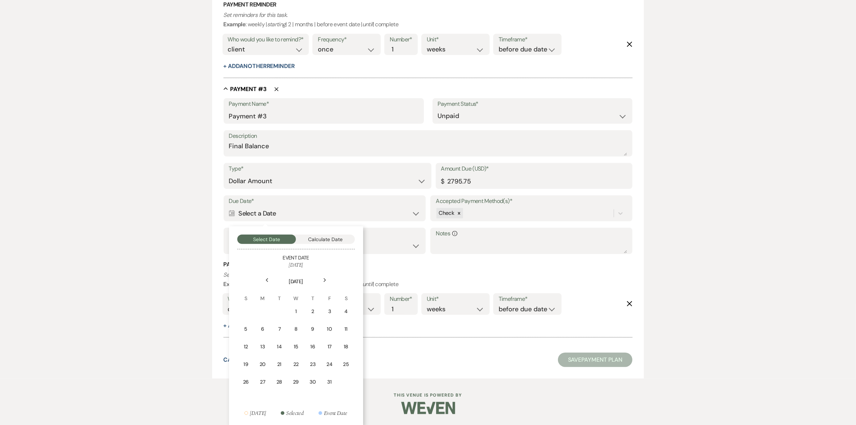
click at [324, 279] on icon "Next" at bounding box center [325, 280] width 4 height 4
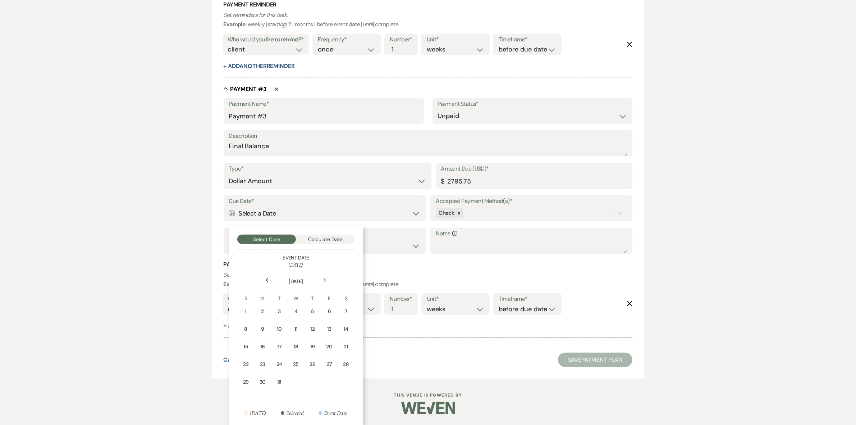
click at [324, 279] on icon "Next" at bounding box center [325, 280] width 4 height 4
click at [261, 325] on div "6" at bounding box center [262, 329] width 7 height 8
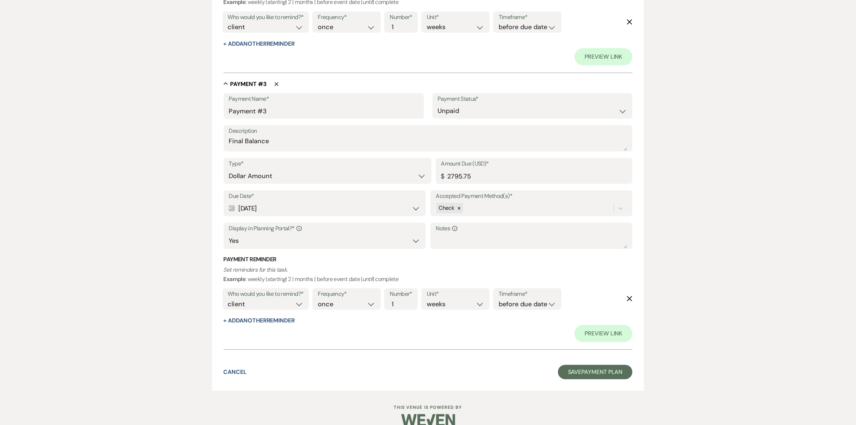
scroll to position [662, 0]
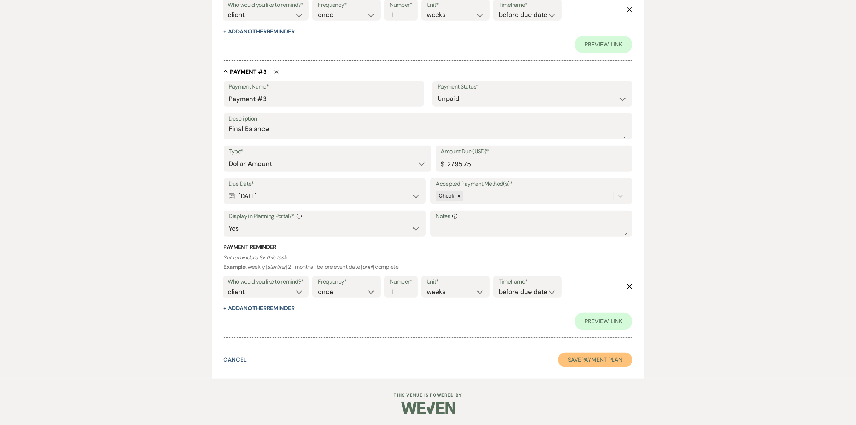
click at [598, 359] on button "Save Payment Plan" at bounding box center [595, 359] width 75 height 14
select select "6"
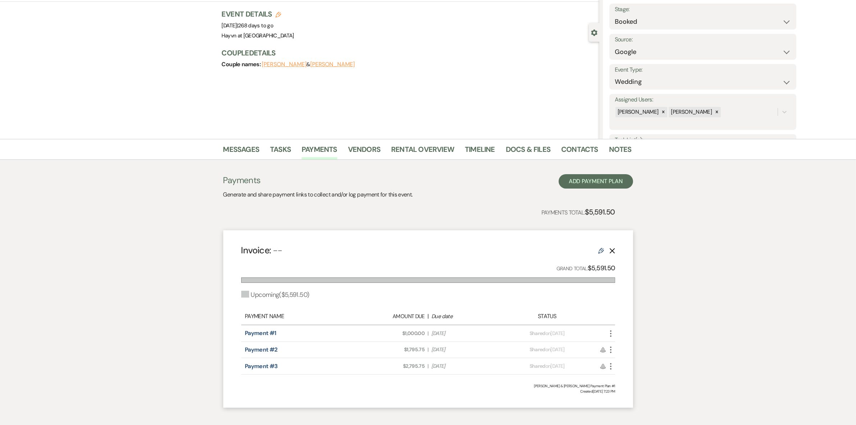
scroll to position [78, 0]
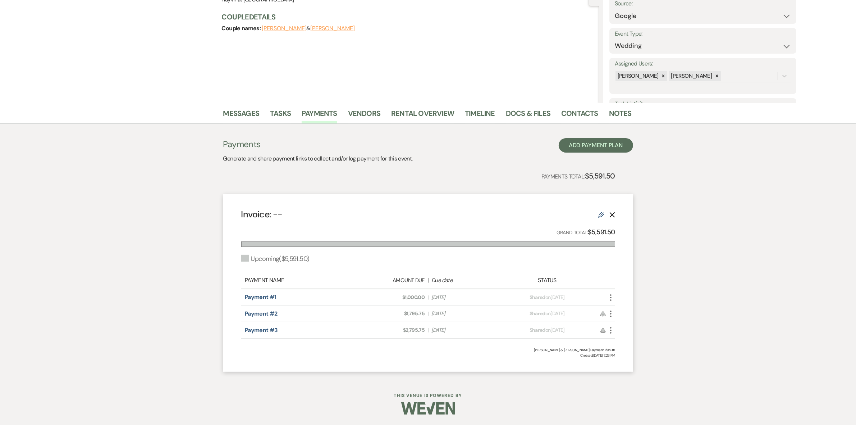
click at [612, 298] on icon "More" at bounding box center [611, 297] width 9 height 9
click at [635, 311] on button "Attach File Attach to Message" at bounding box center [643, 312] width 73 height 12
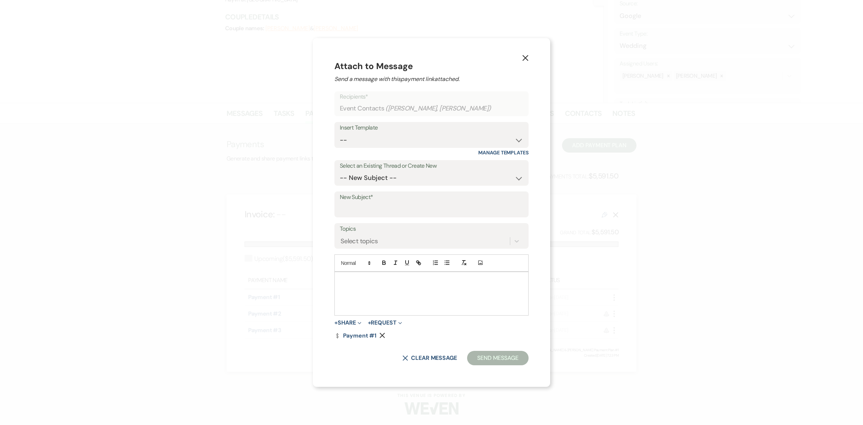
click at [371, 297] on div at bounding box center [431, 293] width 193 height 43
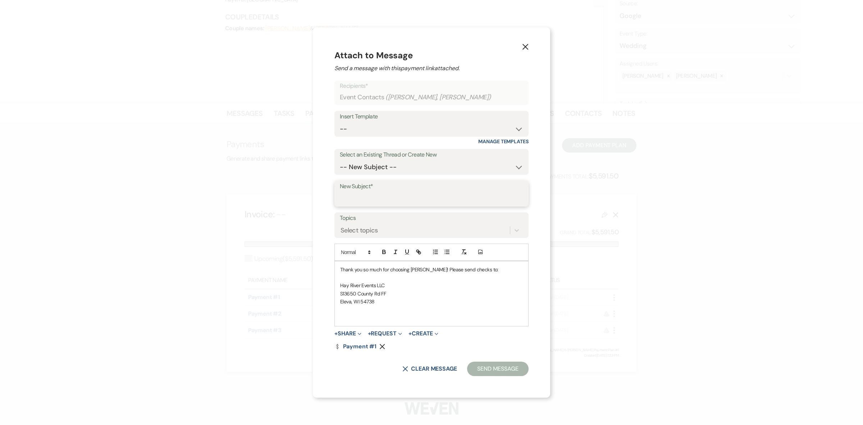
click at [376, 202] on input "New Subject*" at bounding box center [431, 199] width 183 height 14
type input "Payment Plan"
click at [501, 369] on button "Send Message" at bounding box center [497, 368] width 61 height 14
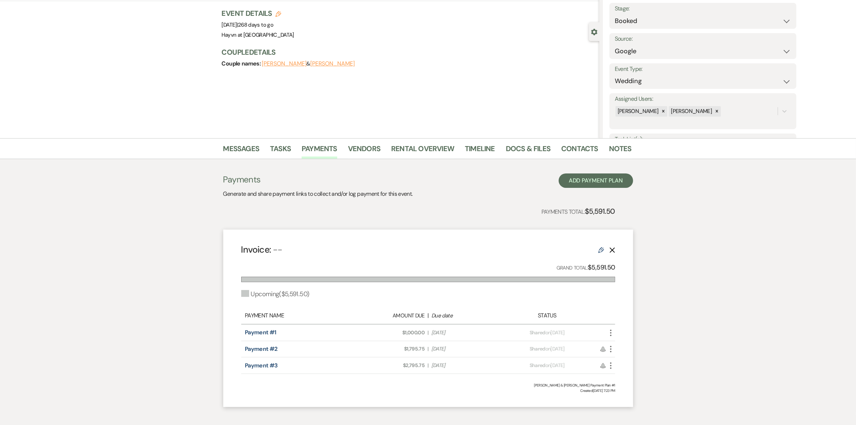
scroll to position [0, 0]
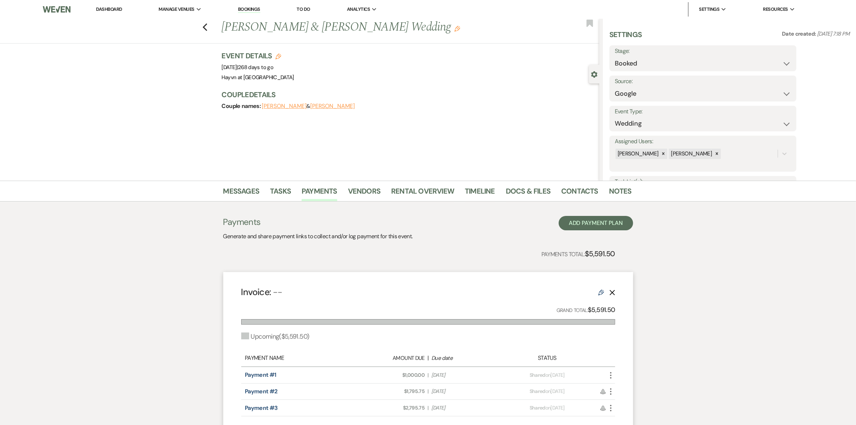
click at [110, 9] on link "Dashboard" at bounding box center [109, 9] width 26 height 6
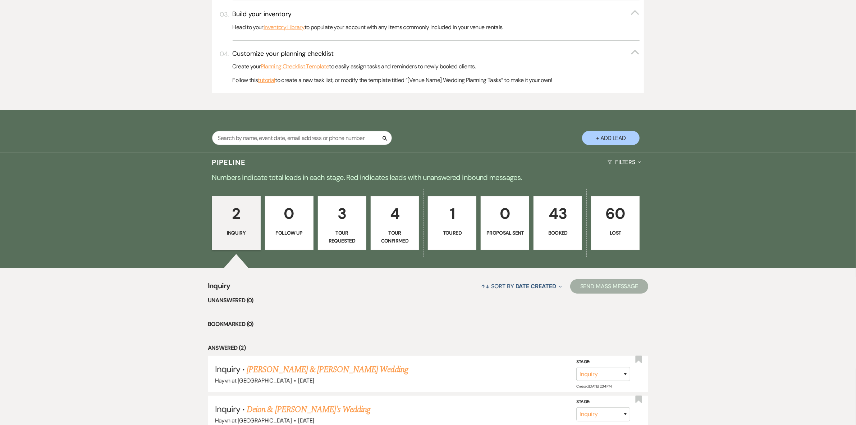
scroll to position [337, 0]
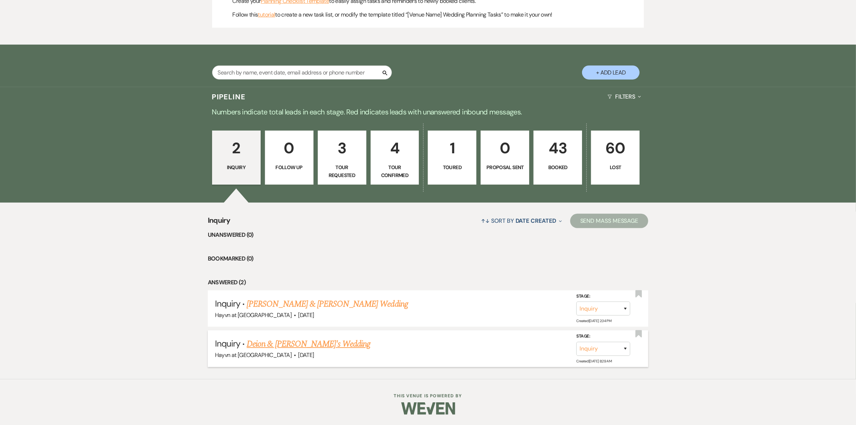
click at [292, 345] on link "Deion & [PERSON_NAME]'s Wedding" at bounding box center [309, 343] width 124 height 13
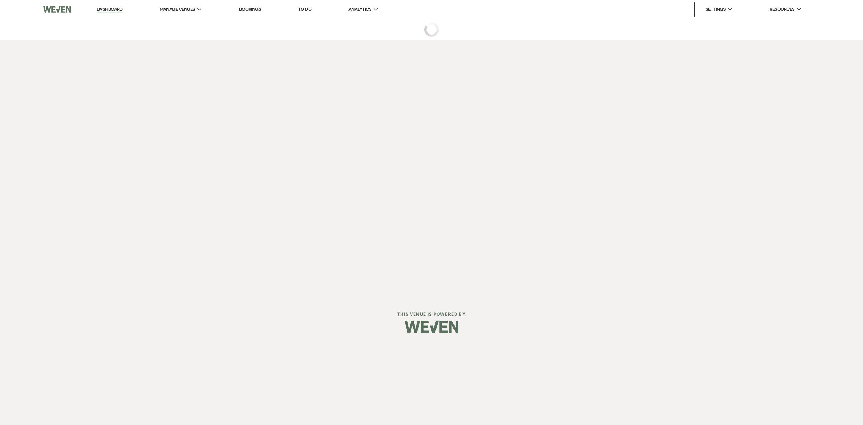
select select "5"
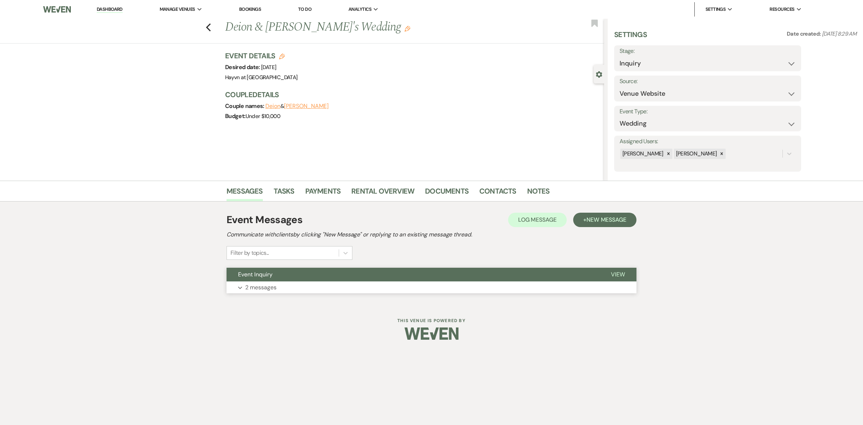
click at [262, 290] on p "2 messages" at bounding box center [260, 287] width 31 height 9
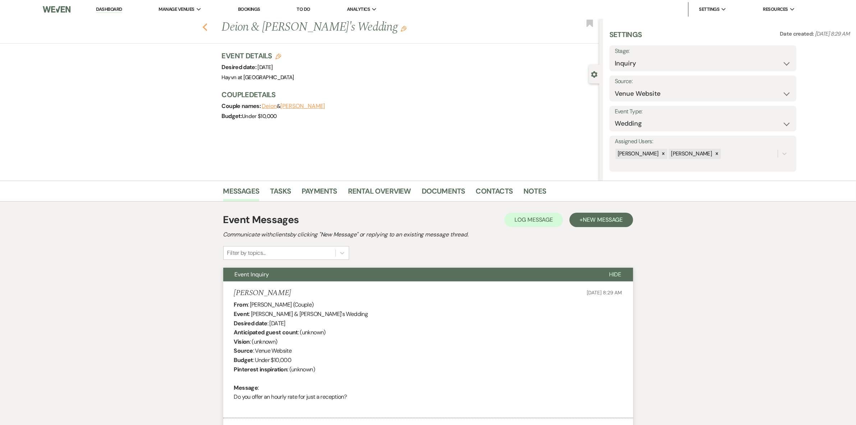
click at [208, 28] on icon "Previous" at bounding box center [204, 27] width 5 height 9
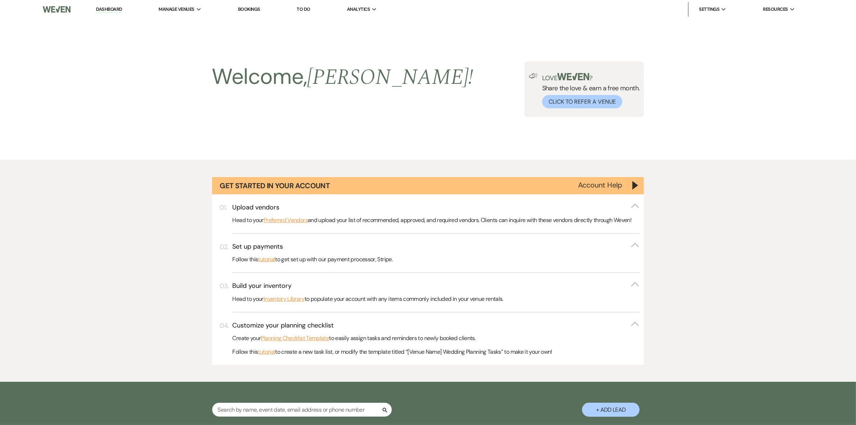
scroll to position [337, 0]
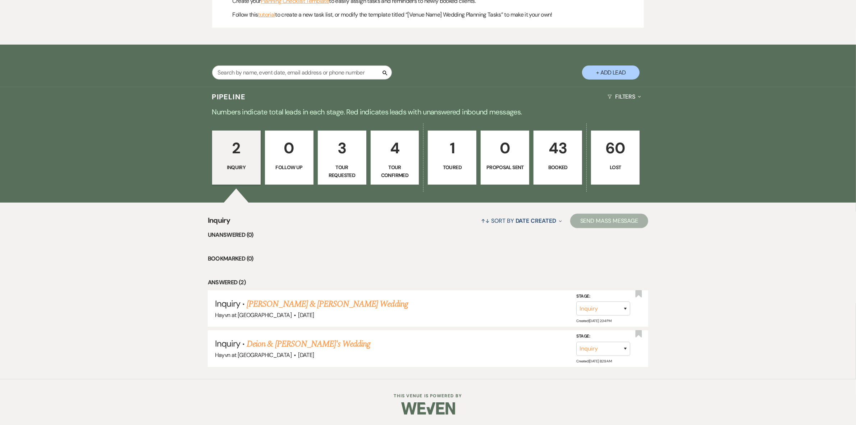
click at [348, 164] on p "Tour Requested" at bounding box center [341, 171] width 39 height 16
select select "2"
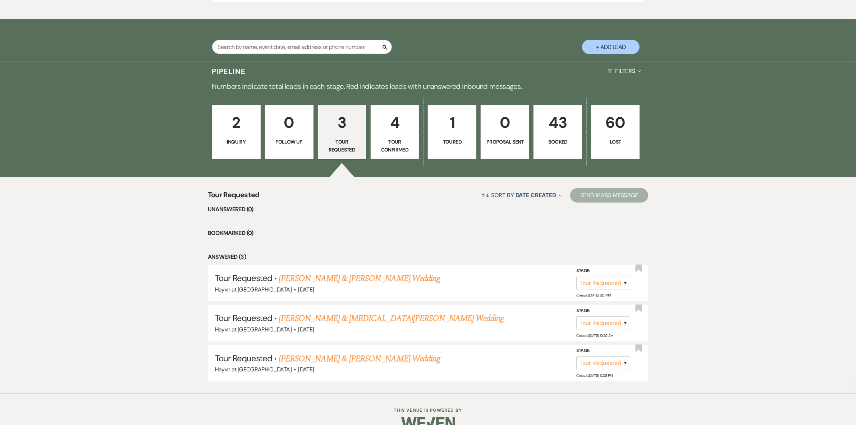
scroll to position [376, 0]
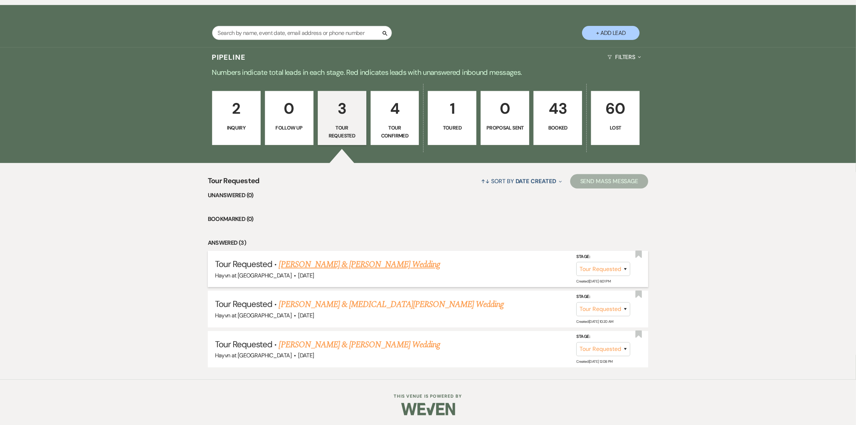
click at [334, 263] on link "[PERSON_NAME] & [PERSON_NAME] Wedding" at bounding box center [359, 264] width 161 height 13
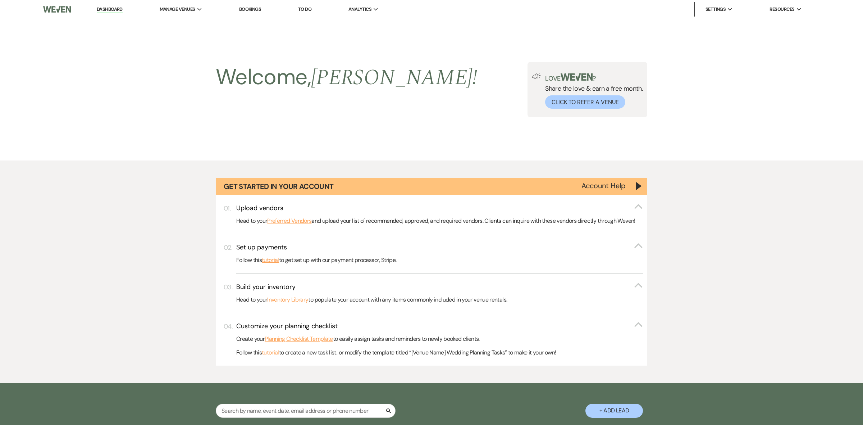
select select "2"
select select "5"
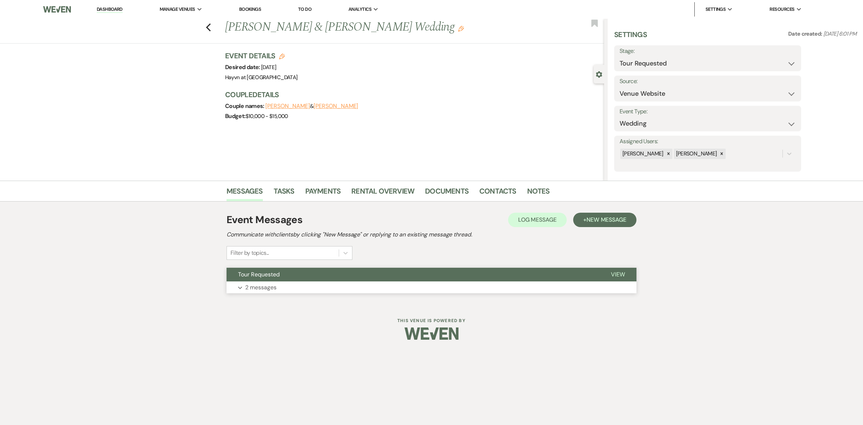
click at [251, 288] on p "2 messages" at bounding box center [260, 287] width 31 height 9
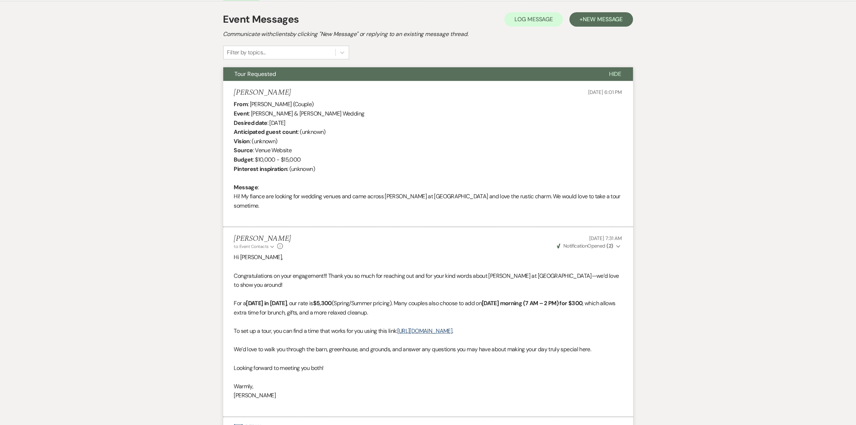
scroll to position [71, 0]
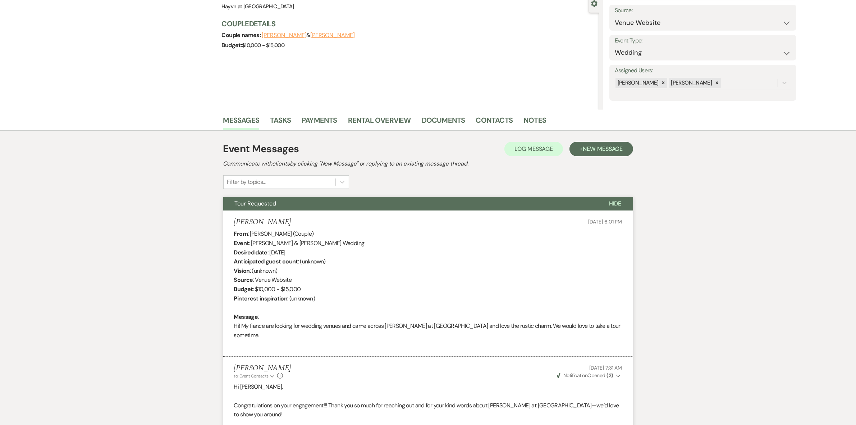
scroll to position [376, 0]
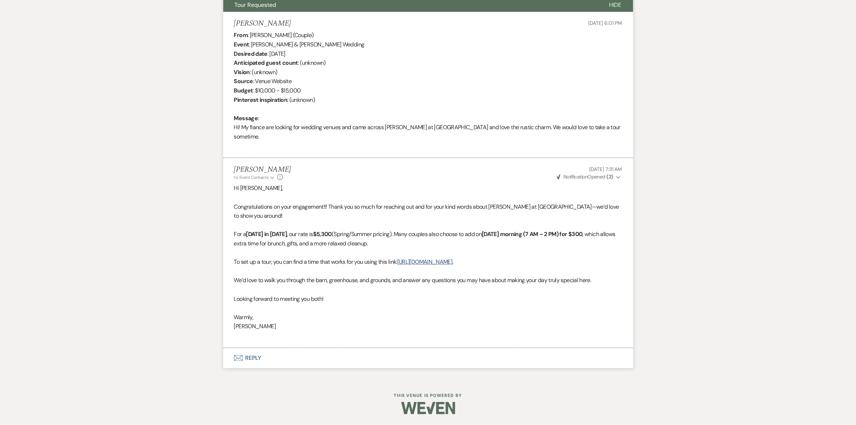
select select "2"
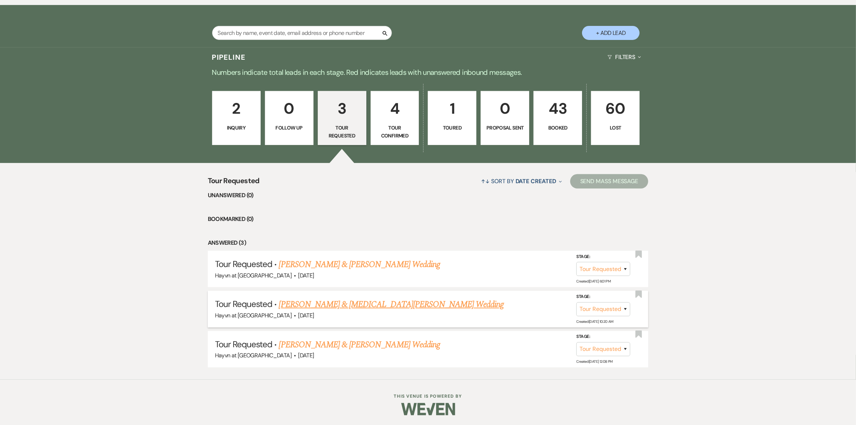
click at [331, 303] on link "[PERSON_NAME] & [MEDICAL_DATA][PERSON_NAME] Wedding" at bounding box center [391, 304] width 225 height 13
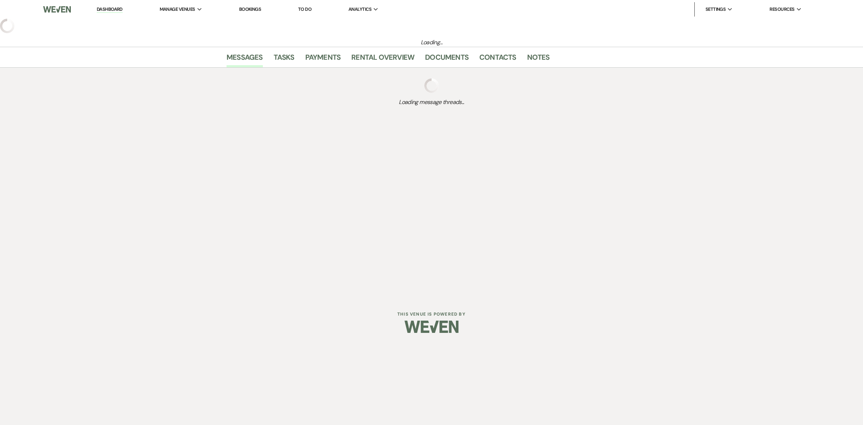
select select "2"
select select "5"
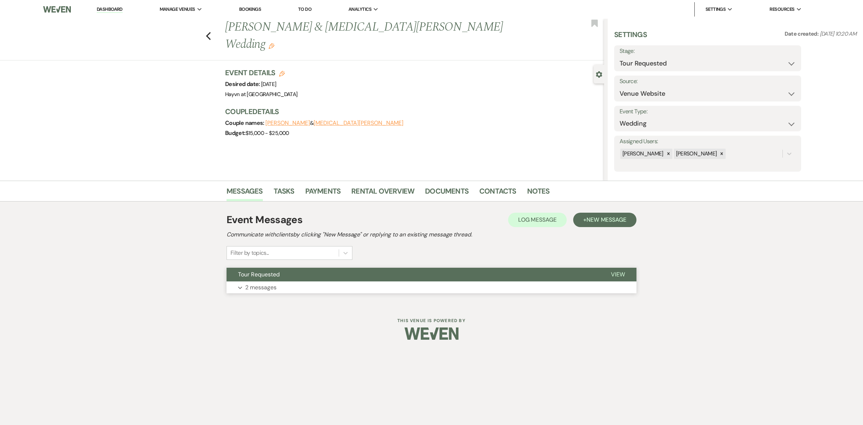
click at [241, 287] on use "button" at bounding box center [240, 287] width 4 height 3
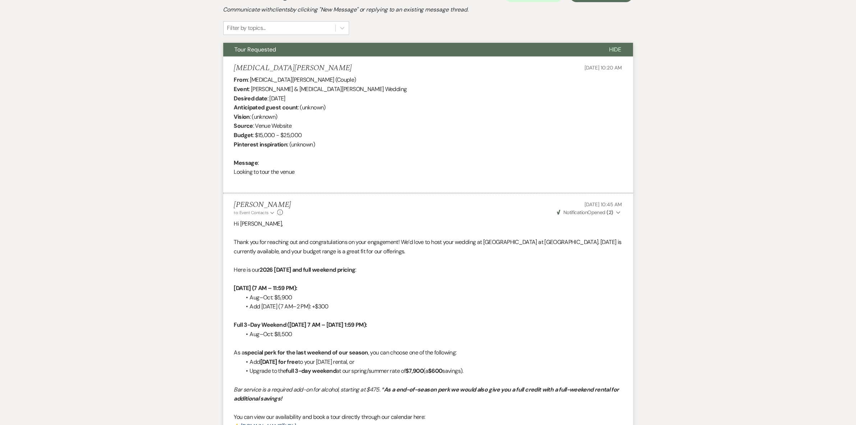
scroll to position [360, 0]
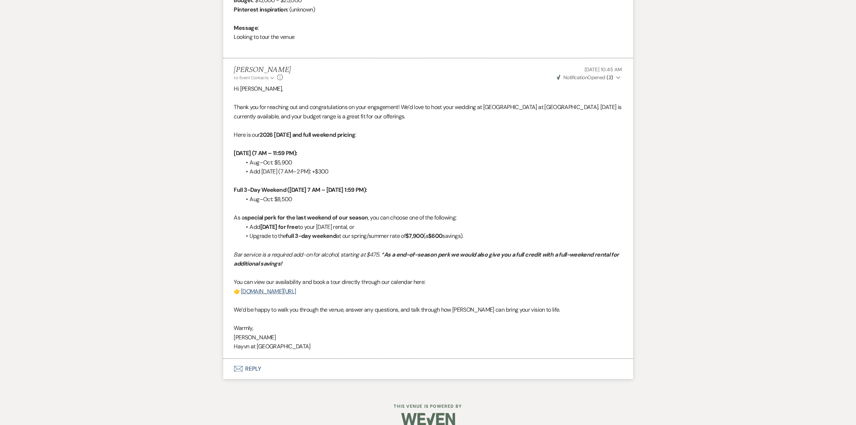
select select "2"
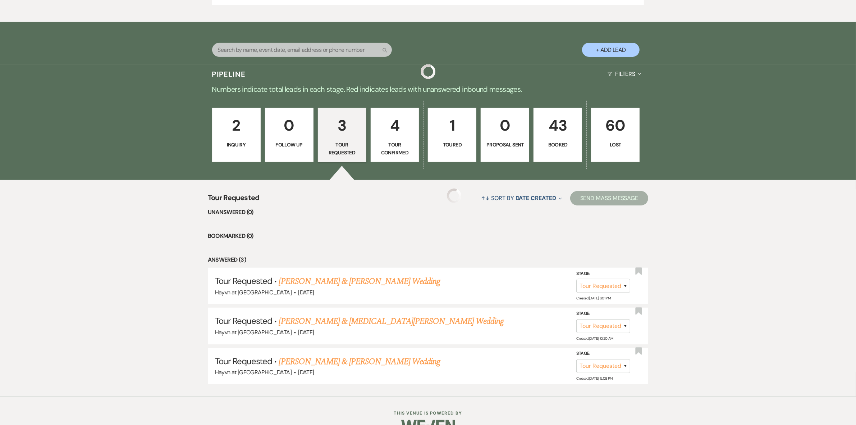
scroll to position [376, 0]
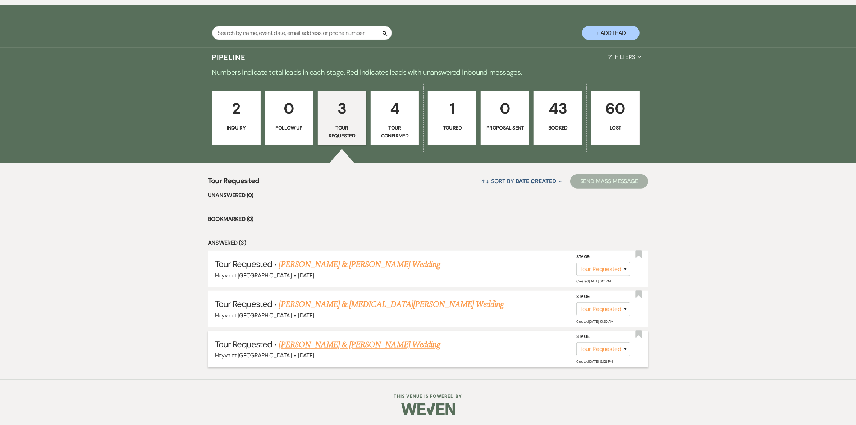
click at [338, 344] on link "[PERSON_NAME] & [PERSON_NAME] Wedding" at bounding box center [359, 344] width 161 height 13
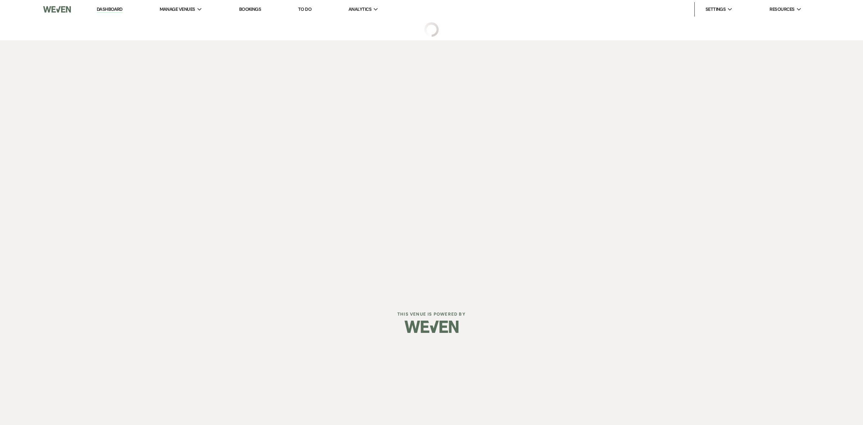
select select "2"
select select "8"
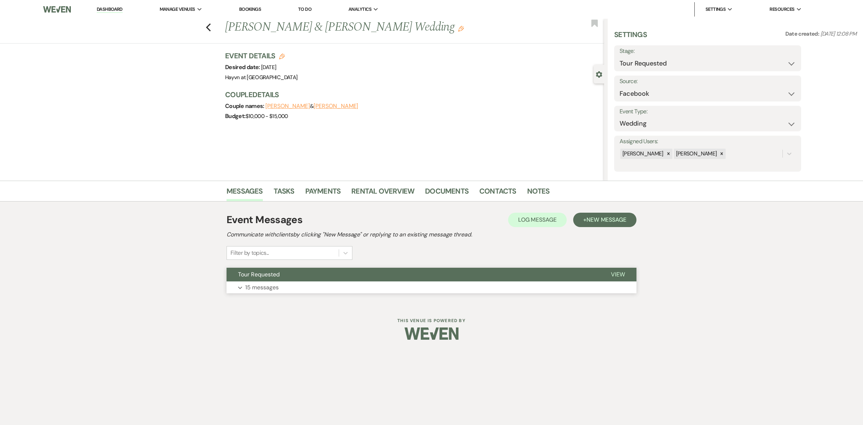
click at [239, 287] on icon "Expand" at bounding box center [240, 287] width 4 height 3
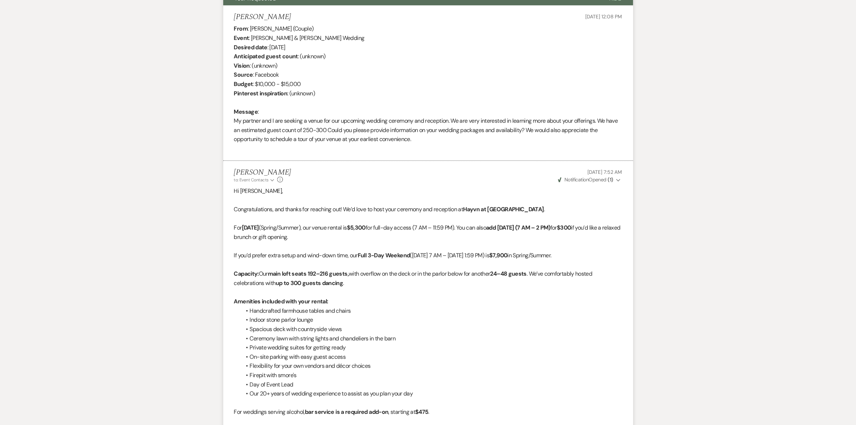
scroll to position [150, 0]
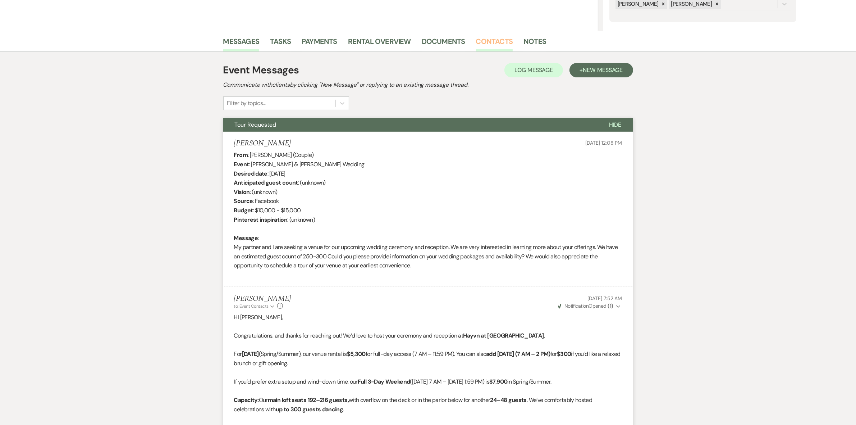
click at [486, 41] on link "Contacts" at bounding box center [494, 44] width 37 height 16
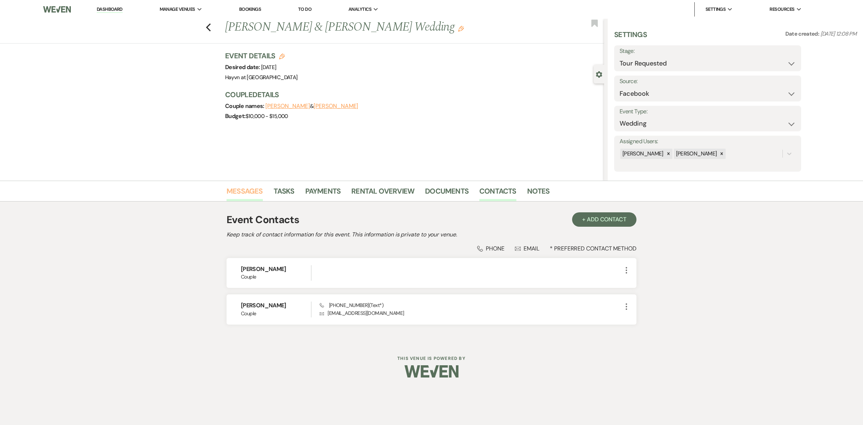
click at [250, 188] on link "Messages" at bounding box center [244, 193] width 36 height 16
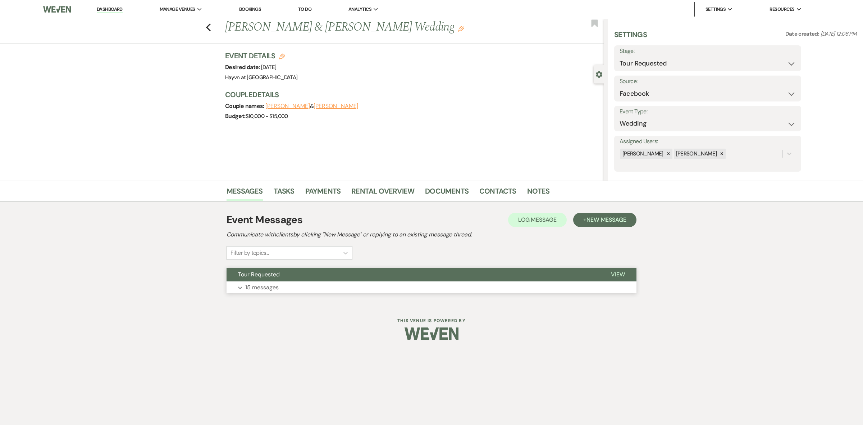
click at [239, 290] on button "Expand 15 messages" at bounding box center [431, 287] width 410 height 12
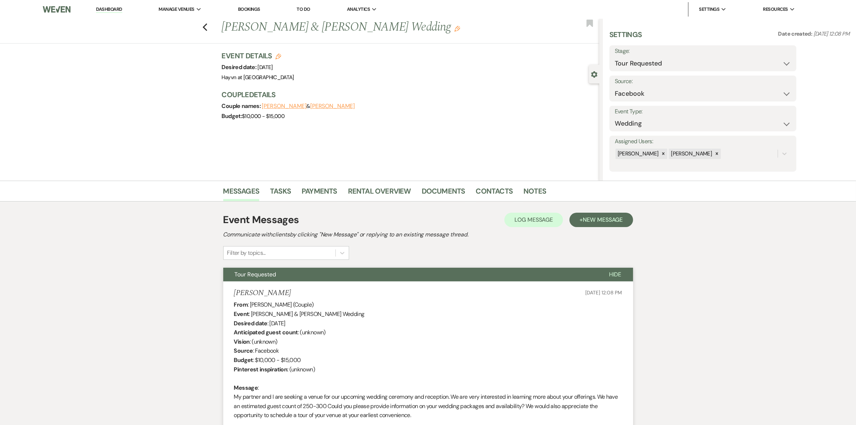
click at [101, 5] on li "Dashboard" at bounding box center [108, 9] width 33 height 14
click at [101, 8] on link "Dashboard" at bounding box center [109, 9] width 26 height 7
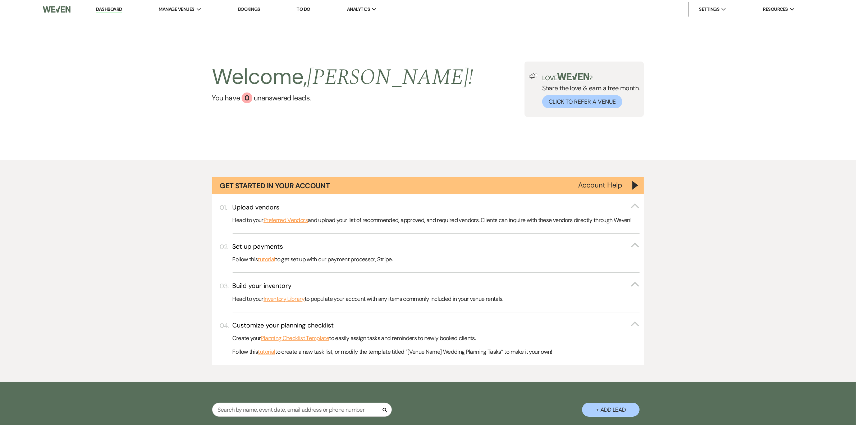
click at [105, 6] on link "Dashboard" at bounding box center [109, 9] width 26 height 7
